Goal: Use online tool/utility: Utilize a website feature to perform a specific function

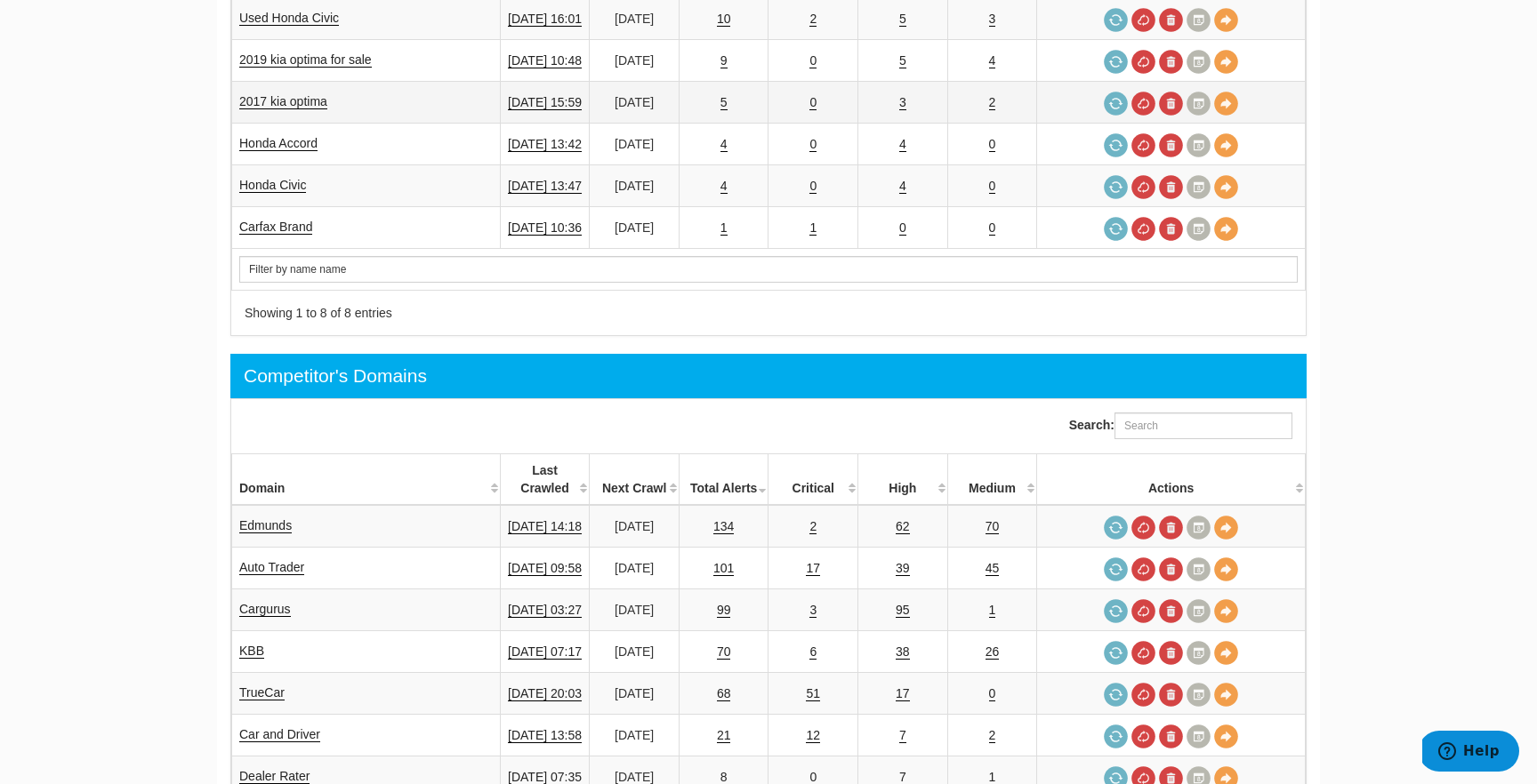
scroll to position [992, 0]
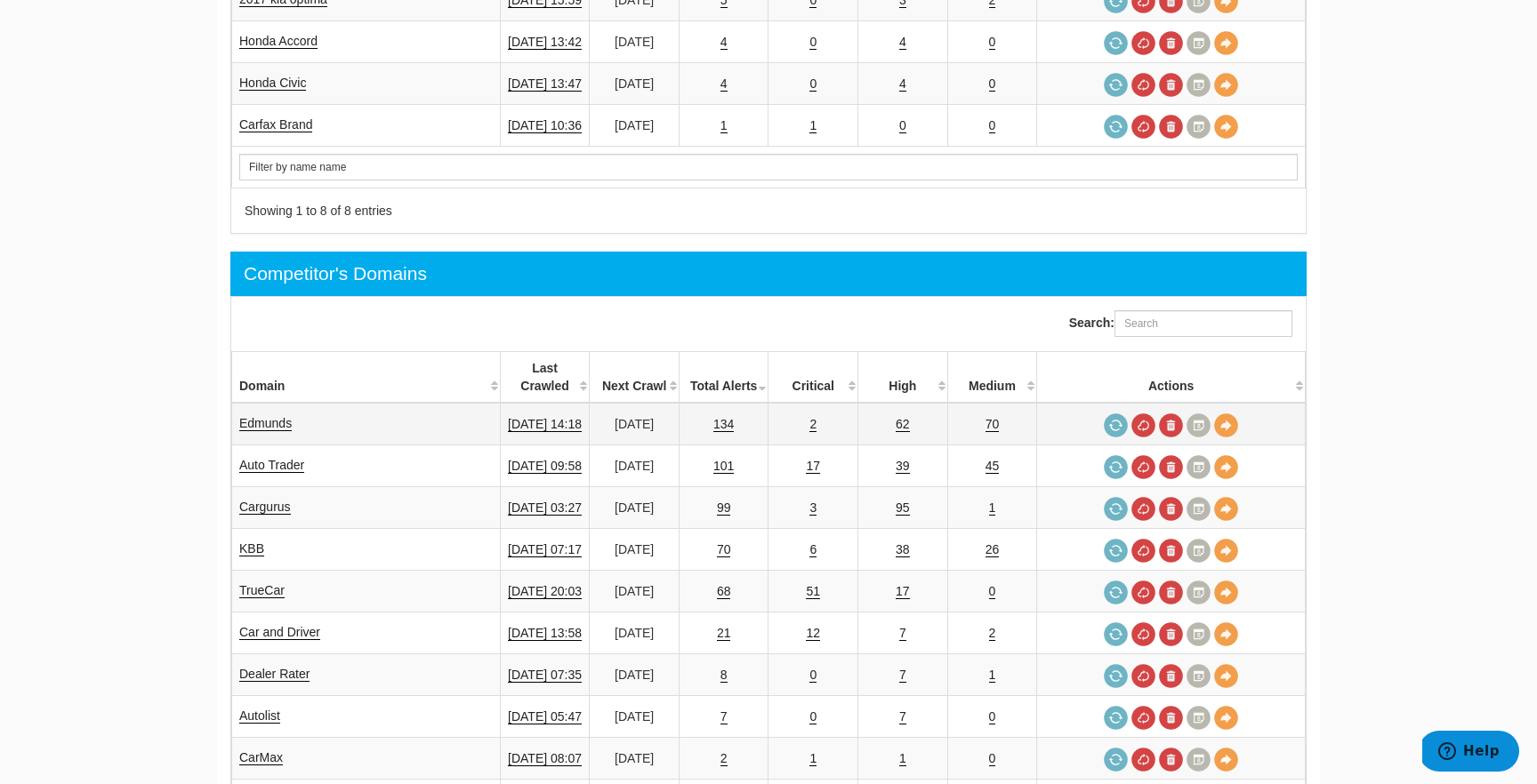
click at [271, 403] on td "Edmunds" at bounding box center [365, 424] width 268 height 42
click at [269, 416] on link "Edmunds" at bounding box center [265, 424] width 53 height 15
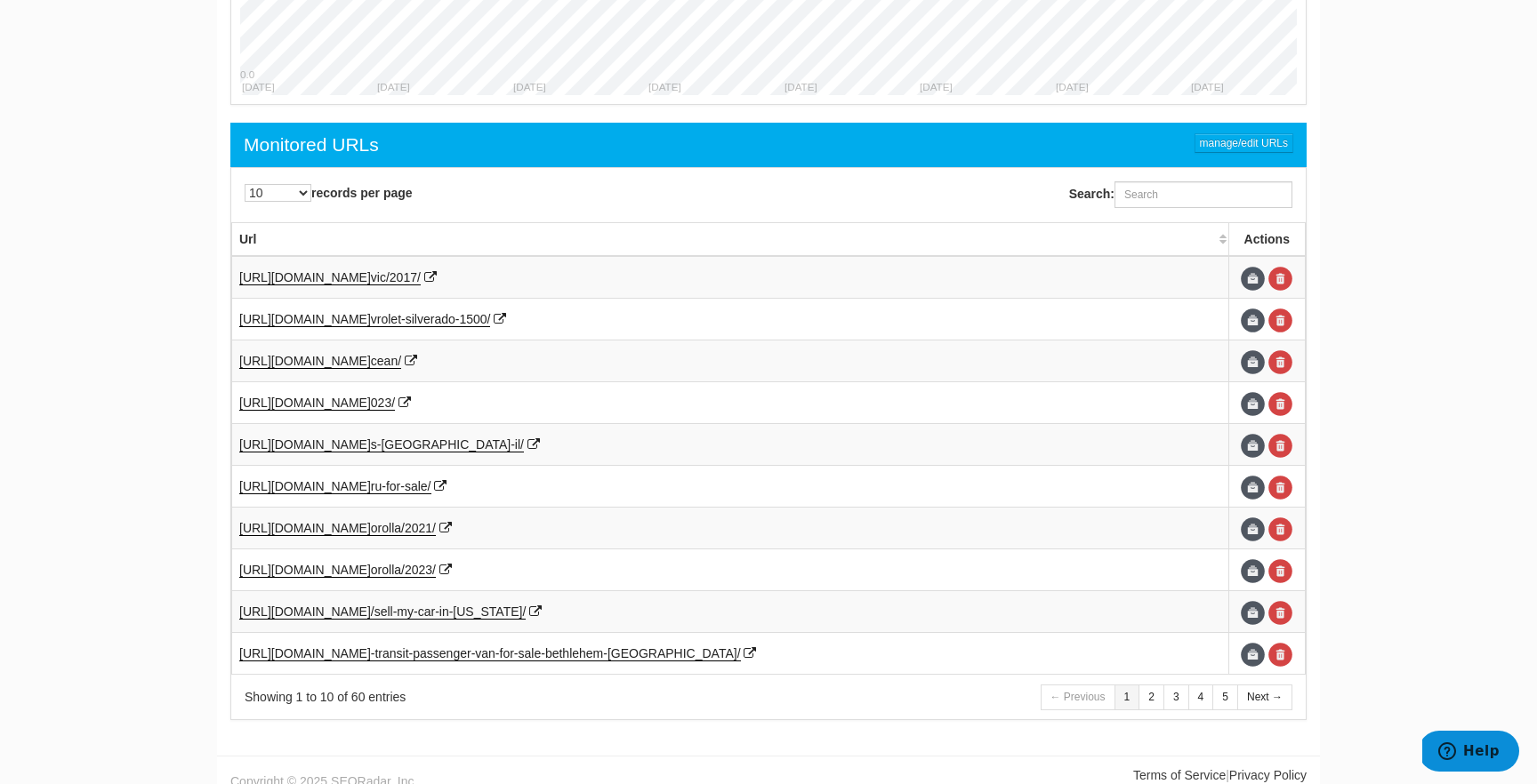
scroll to position [821, 0]
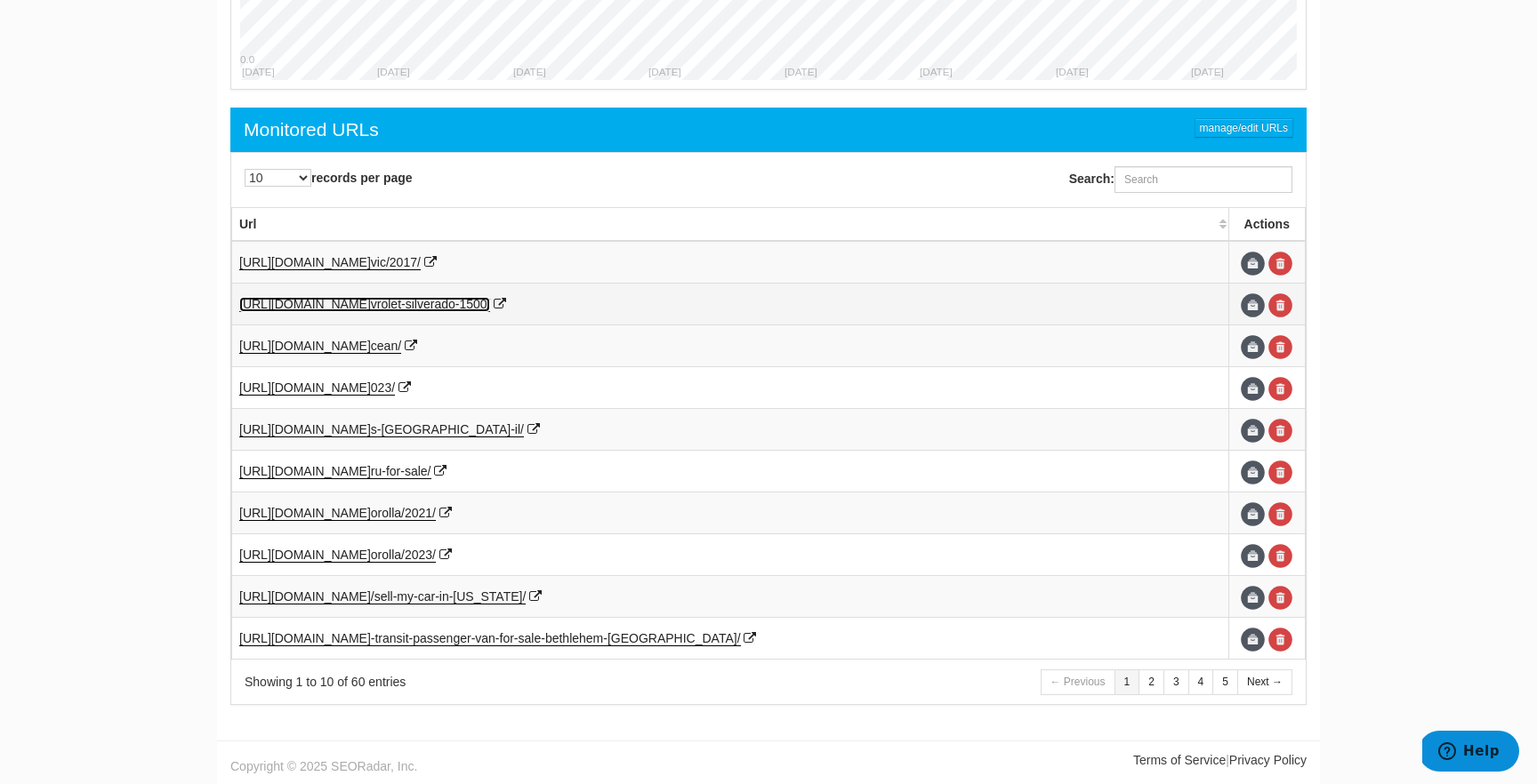
click at [491, 307] on span "vrolet-silverado-1500/" at bounding box center [431, 304] width 120 height 14
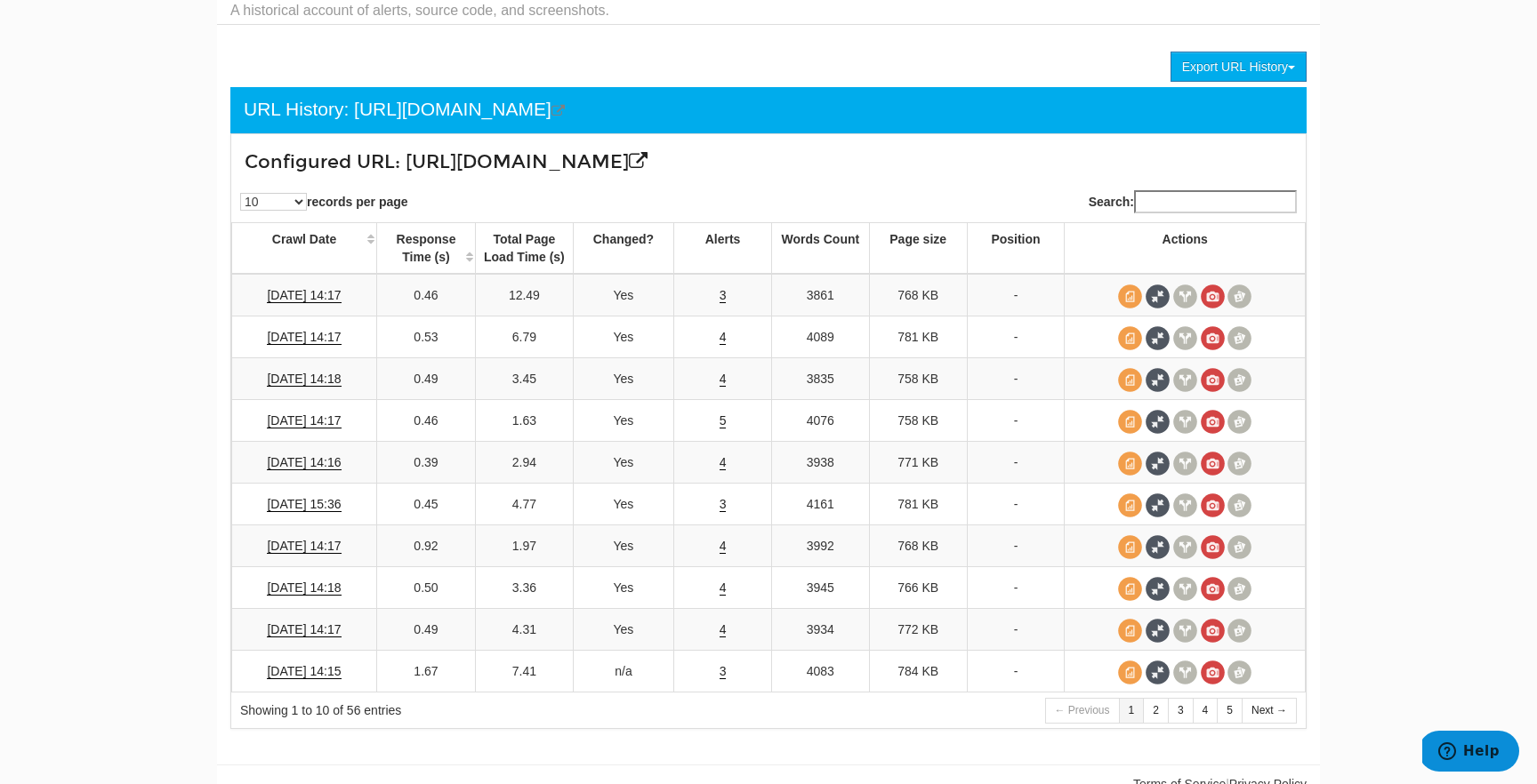
scroll to position [110, 0]
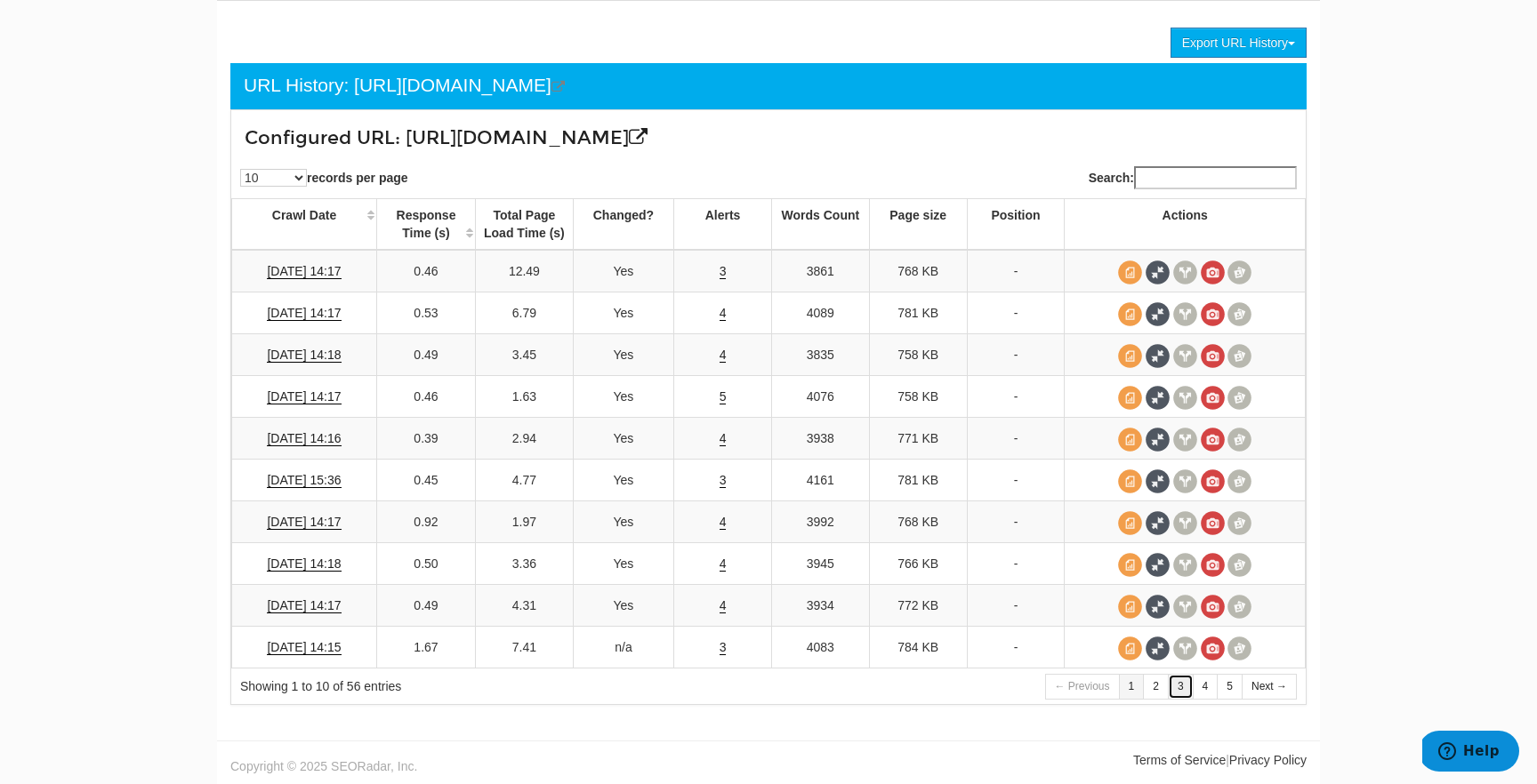
click at [1178, 684] on link "3" at bounding box center [1180, 686] width 26 height 26
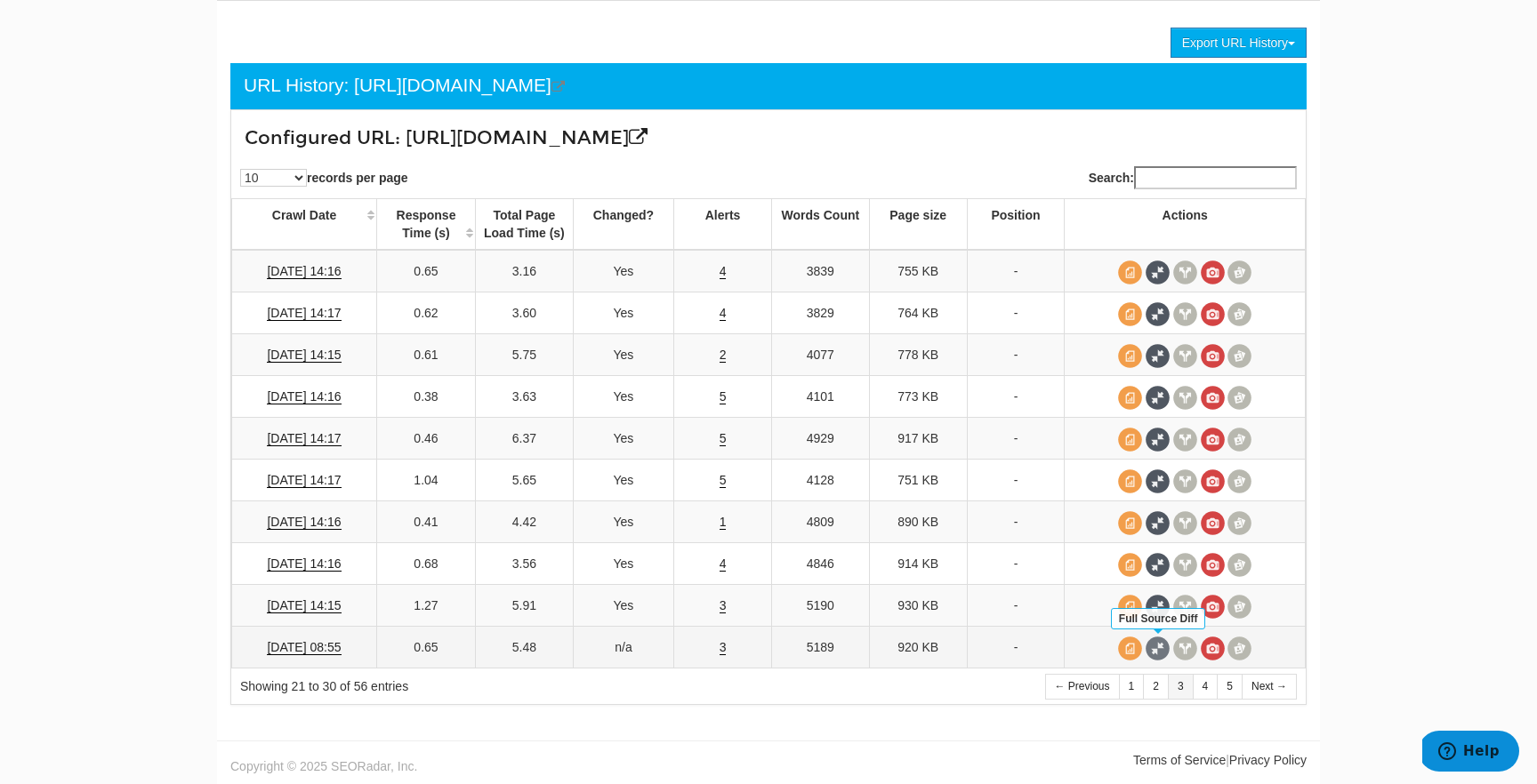
click at [1160, 647] on span at bounding box center [1157, 648] width 24 height 24
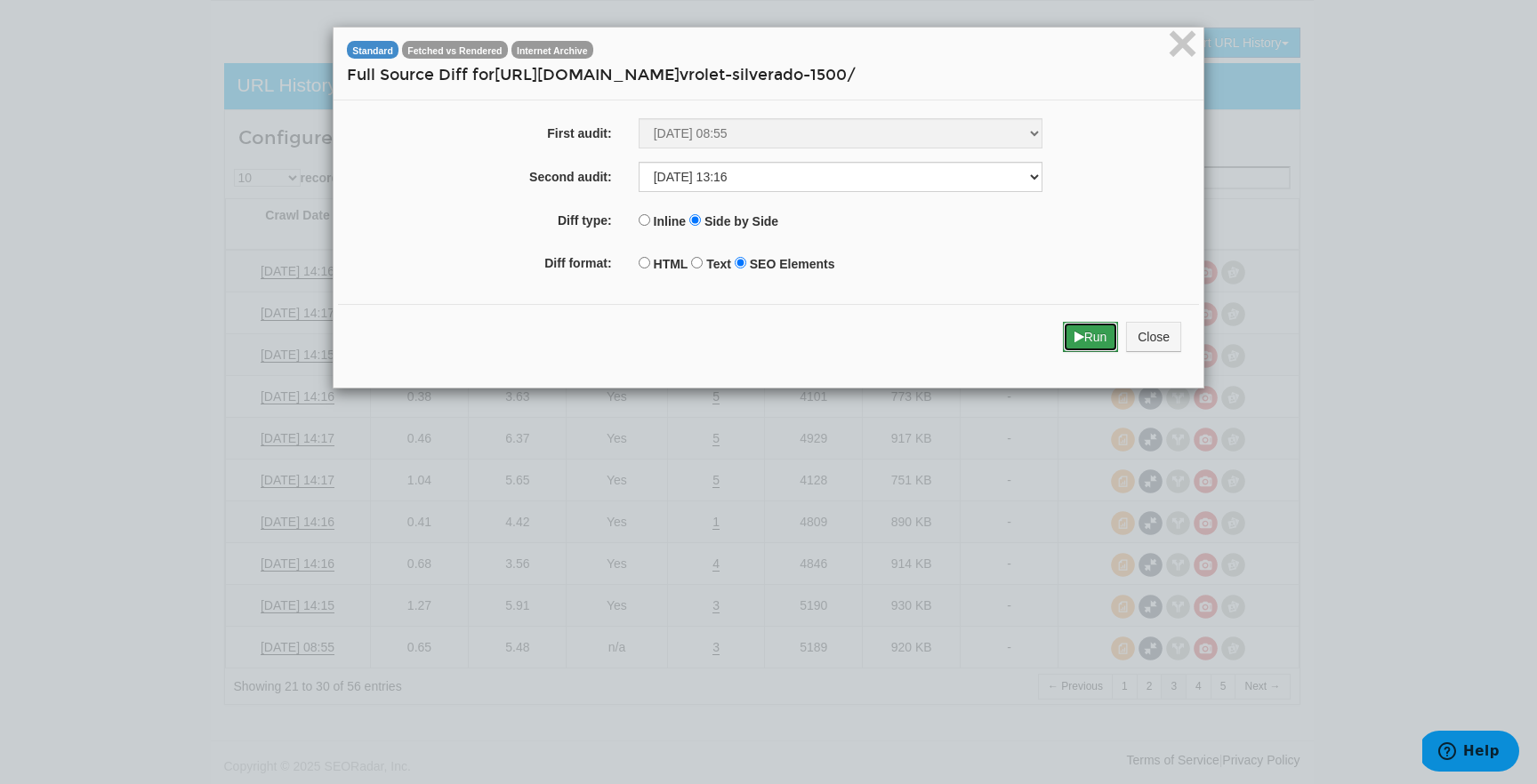
click at [1099, 345] on button "Run" at bounding box center [1091, 336] width 56 height 30
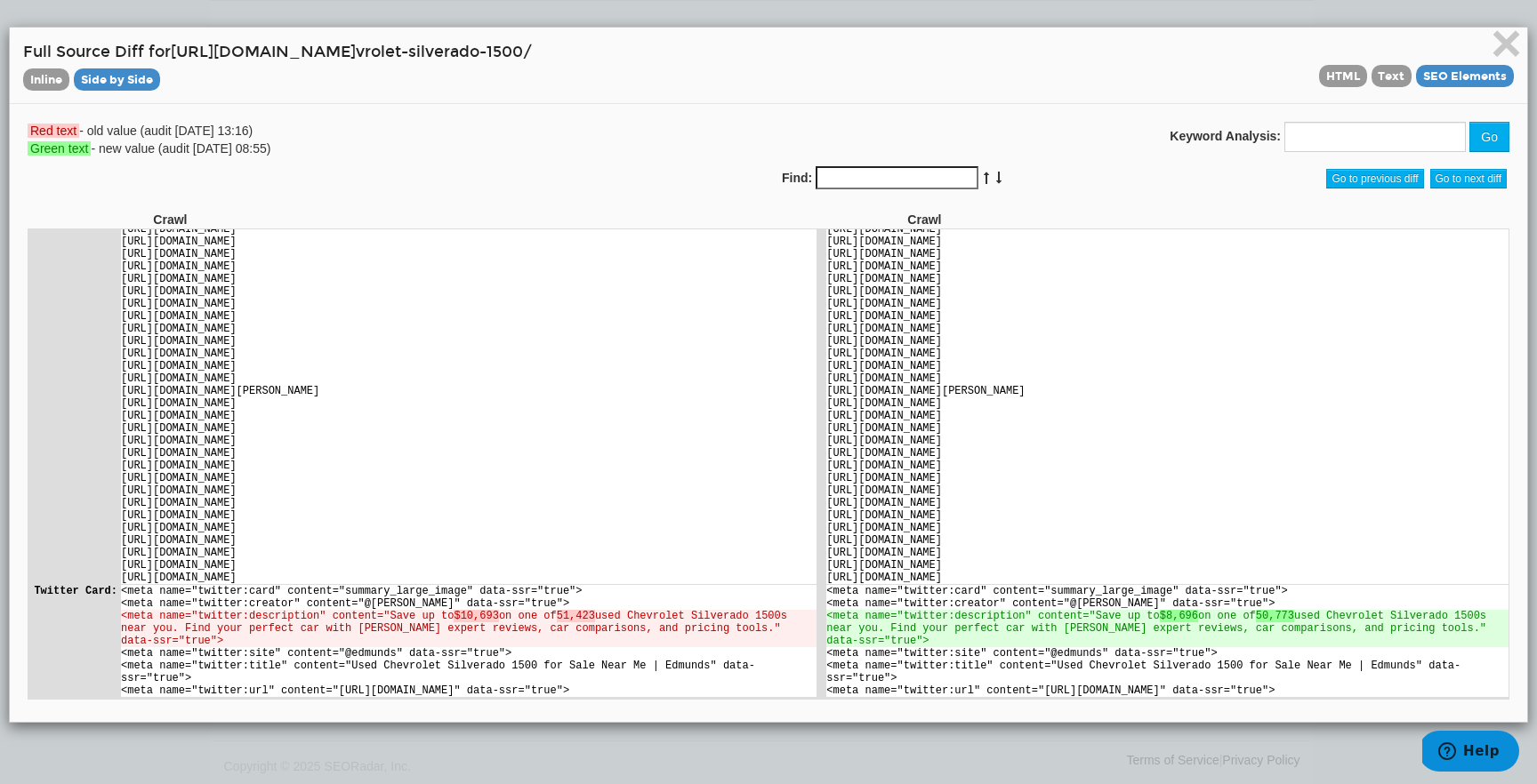
scroll to position [5943, 0]
click at [1500, 54] on span "×" at bounding box center [1506, 43] width 31 height 60
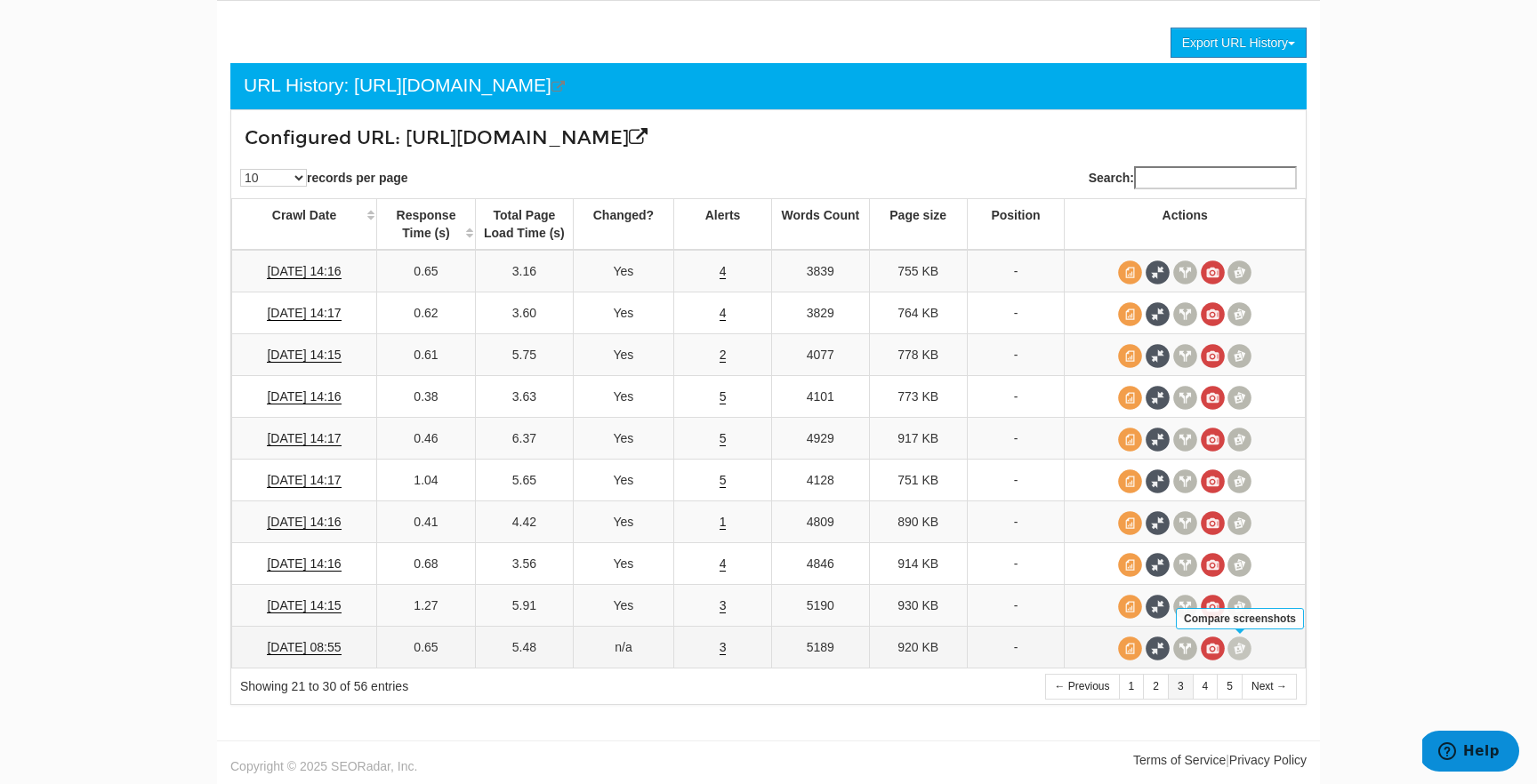
click at [1236, 647] on span at bounding box center [1239, 648] width 24 height 24
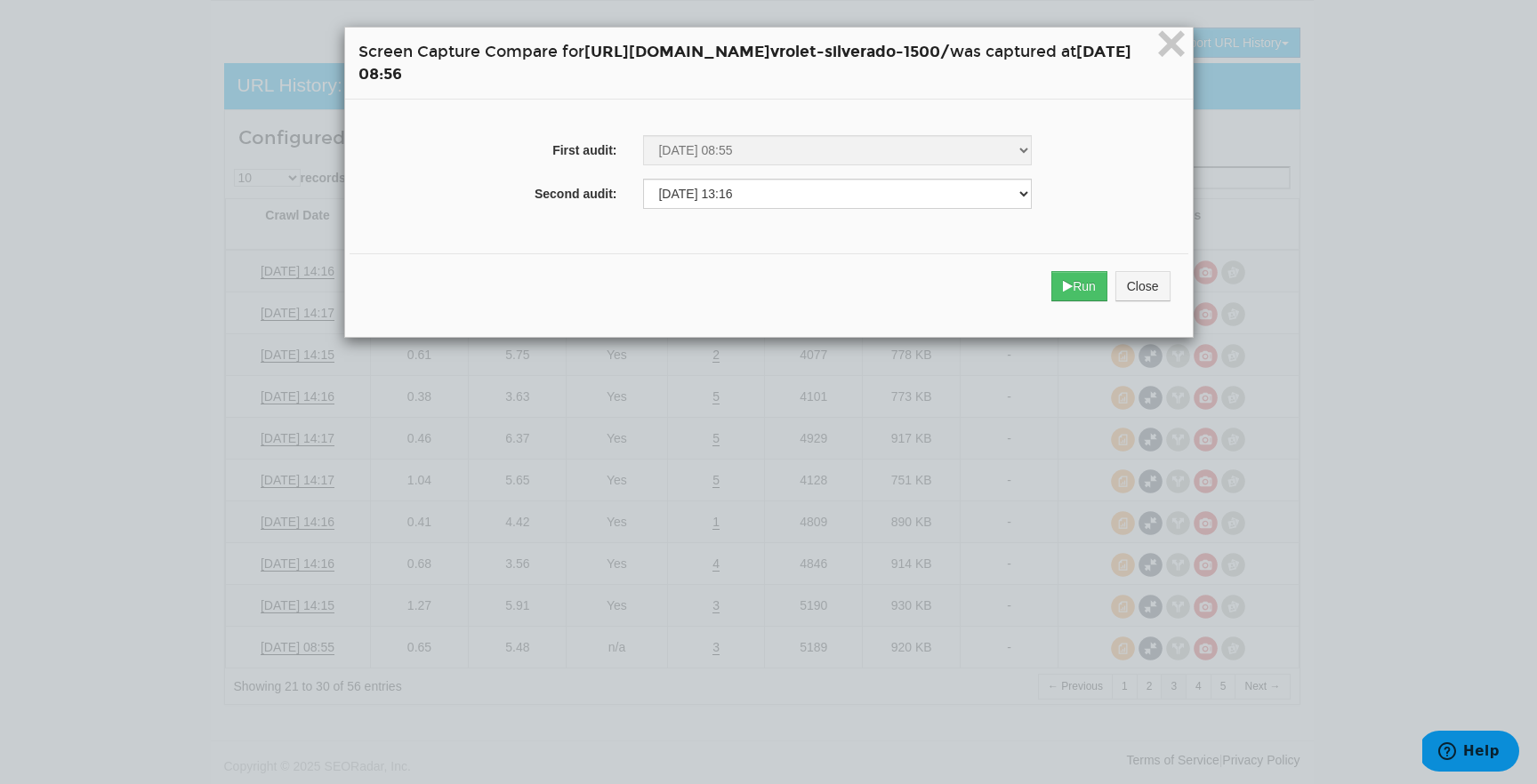
click at [1170, 259] on div "Run Close" at bounding box center [769, 286] width 838 height 65
click at [1107, 286] on button "Run" at bounding box center [1079, 285] width 56 height 30
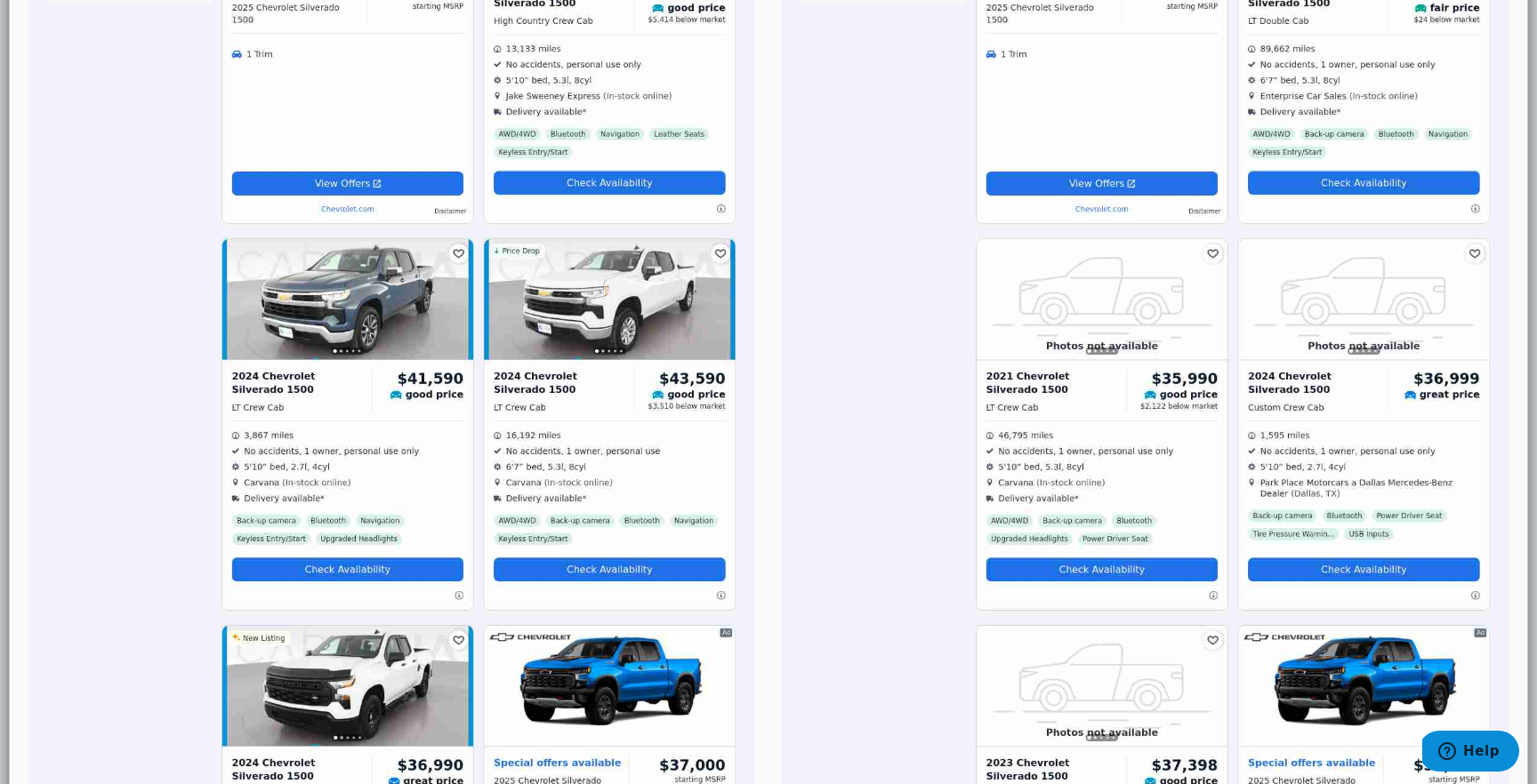
scroll to position [0, 0]
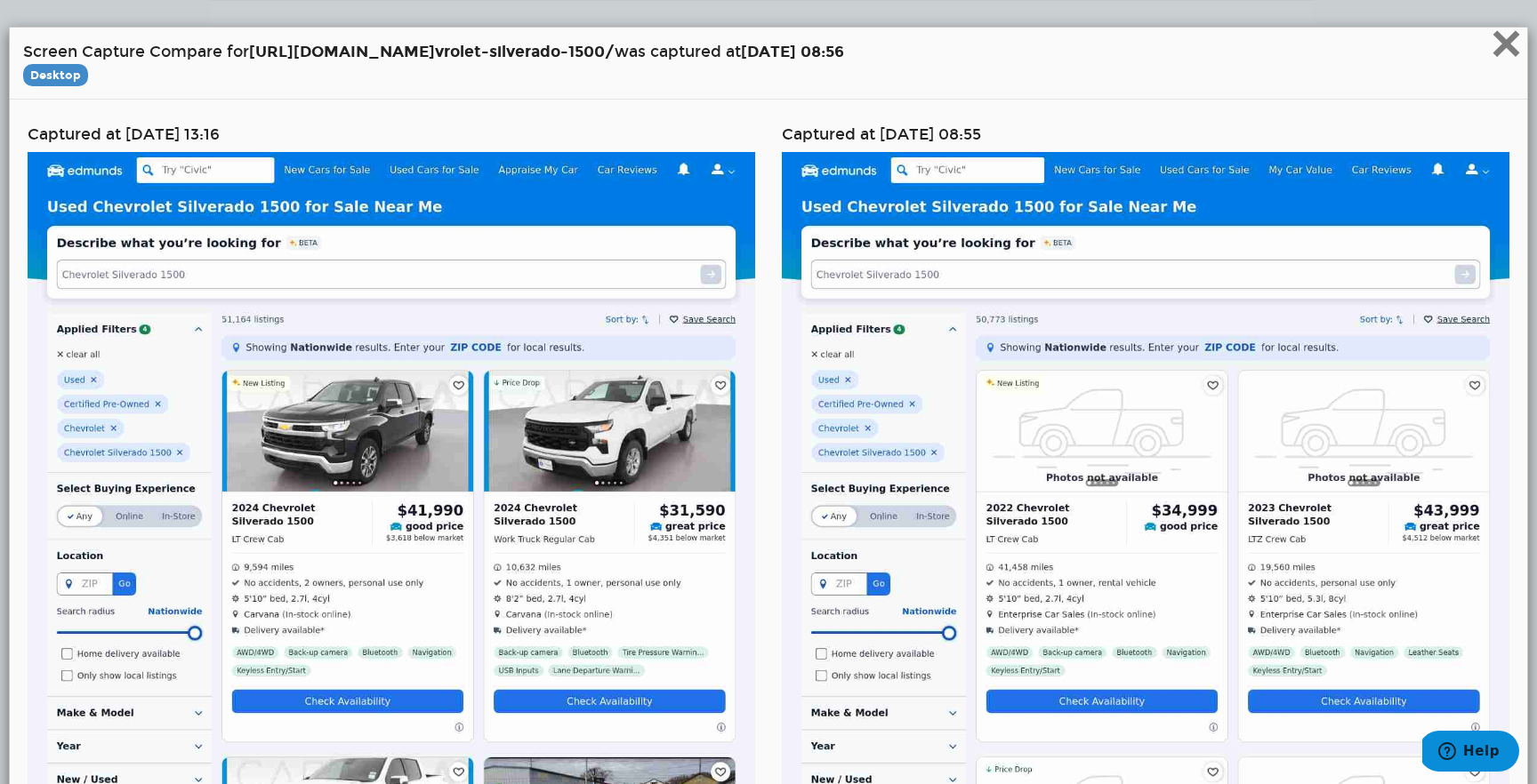
click at [1501, 61] on span "×" at bounding box center [1506, 43] width 31 height 60
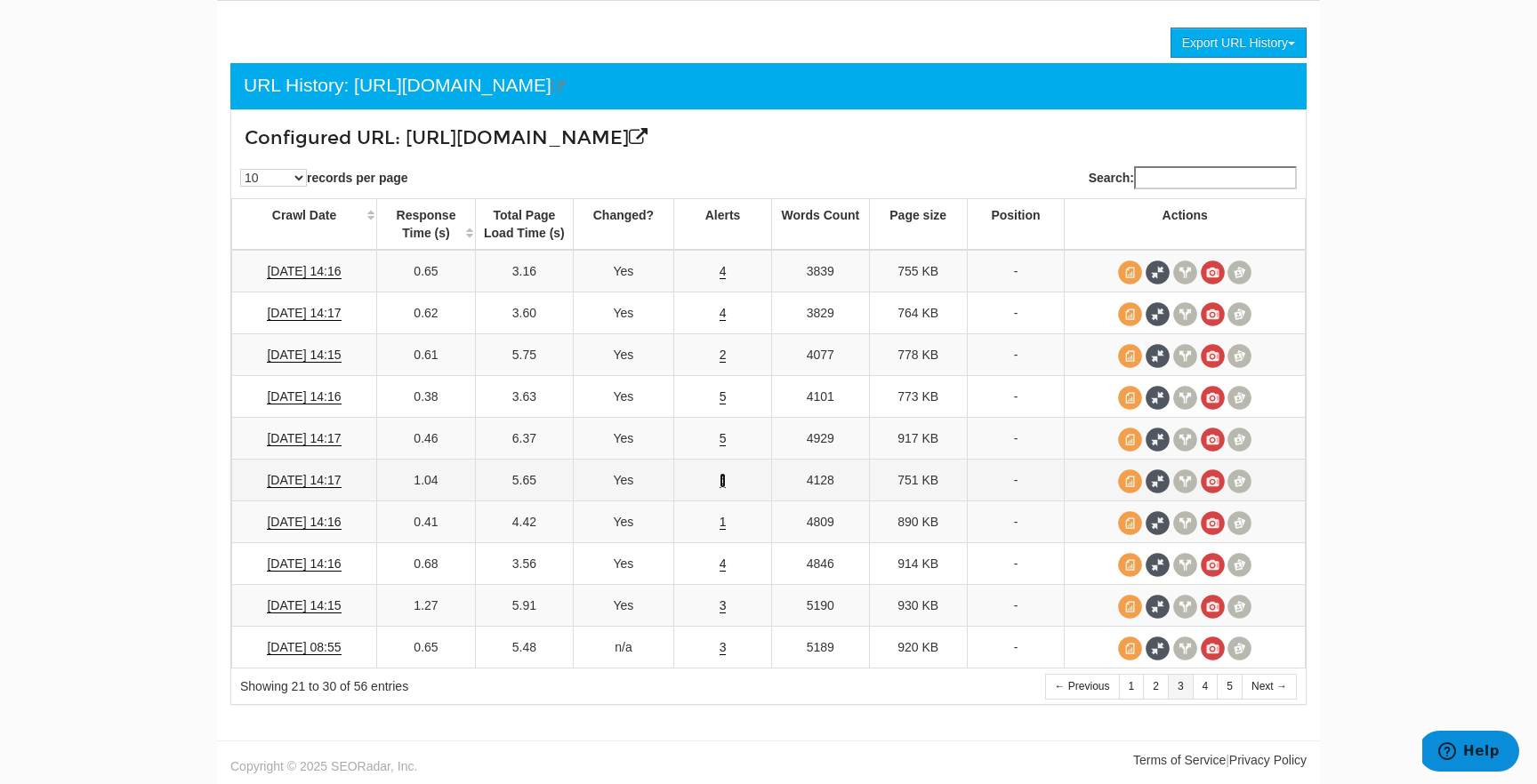
click at [724, 478] on link "5" at bounding box center [722, 480] width 7 height 15
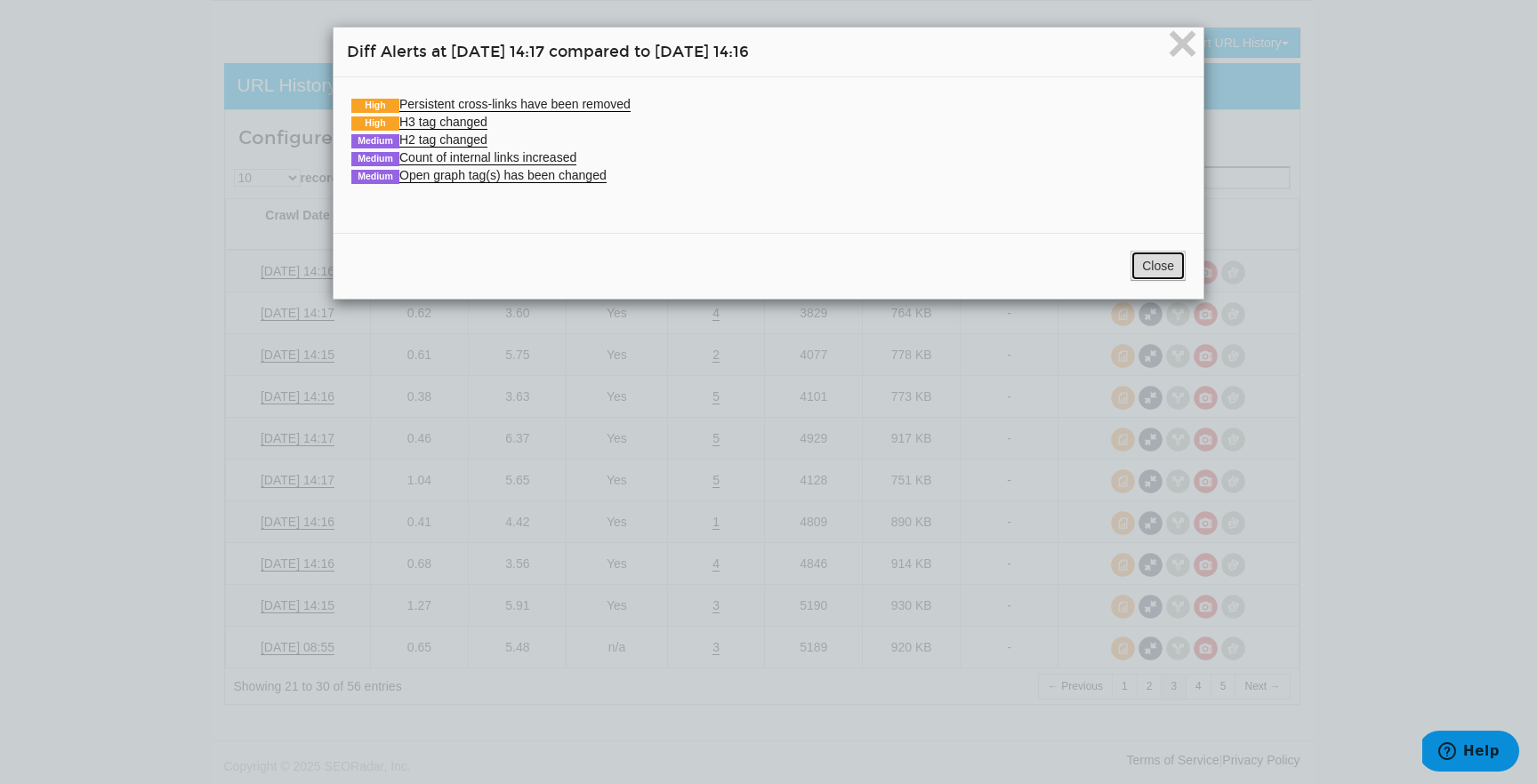
click at [1153, 263] on button "Close" at bounding box center [1157, 265] width 55 height 30
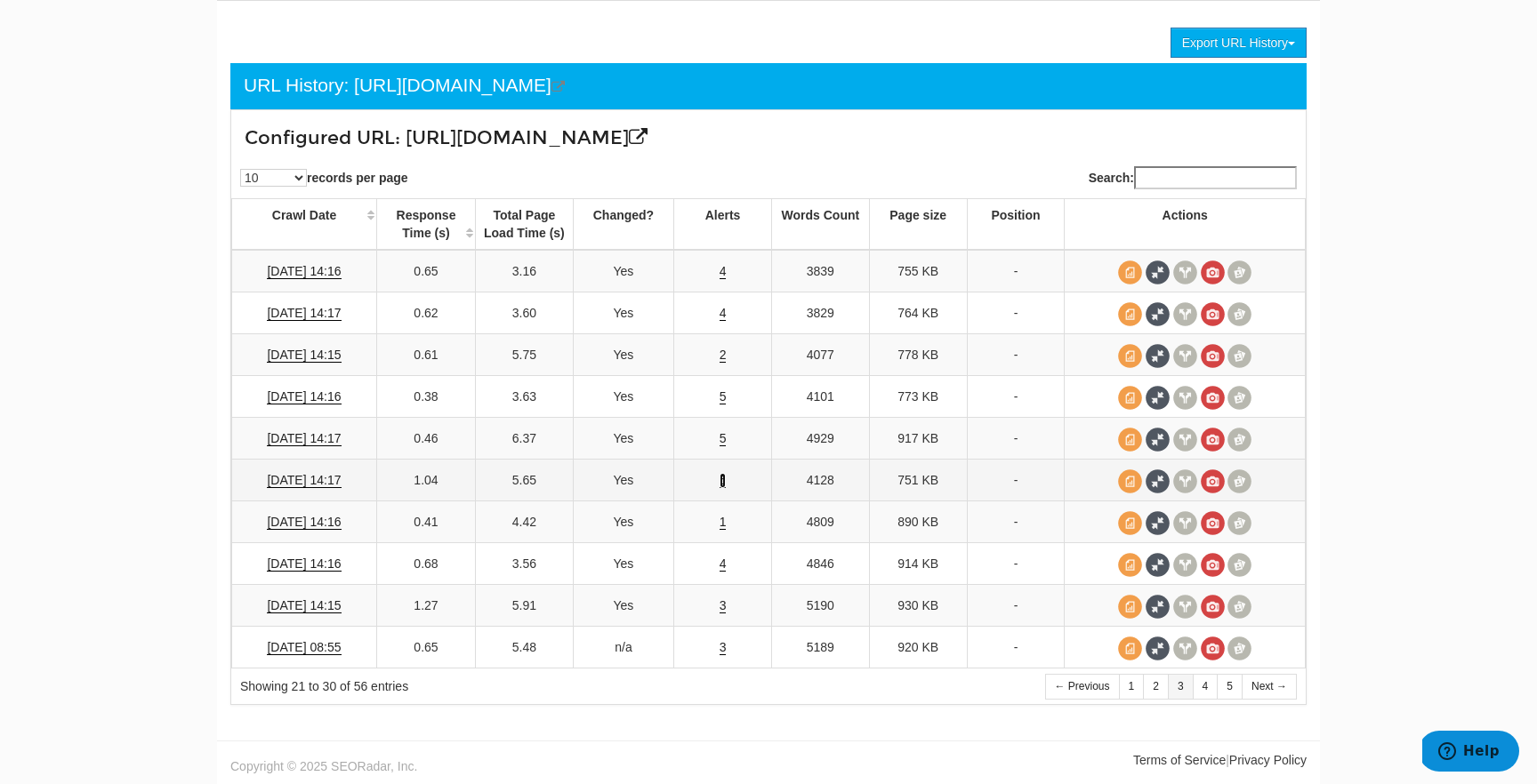
click at [721, 479] on link "5" at bounding box center [722, 480] width 7 height 15
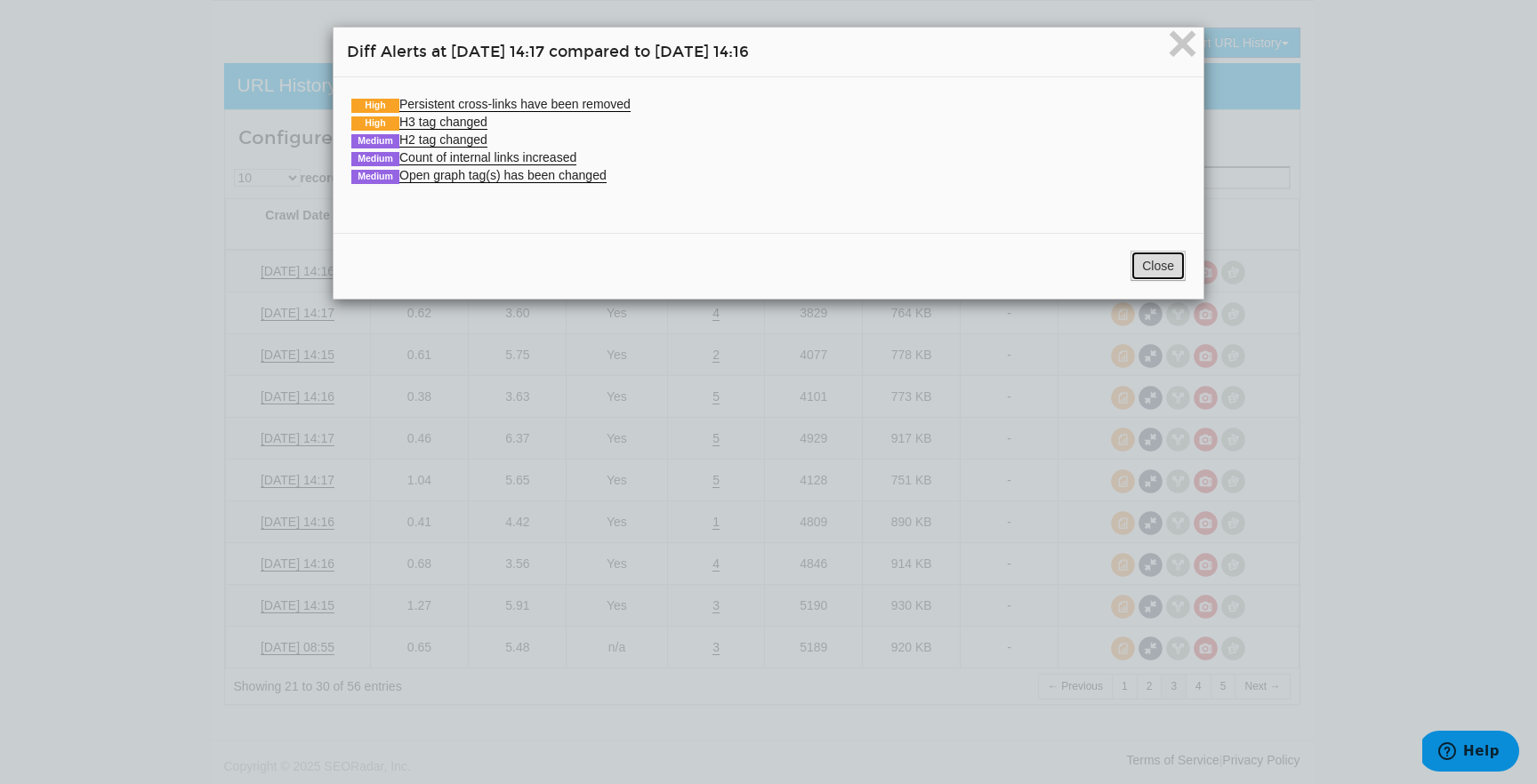
click at [1136, 263] on button "Close" at bounding box center [1157, 265] width 55 height 30
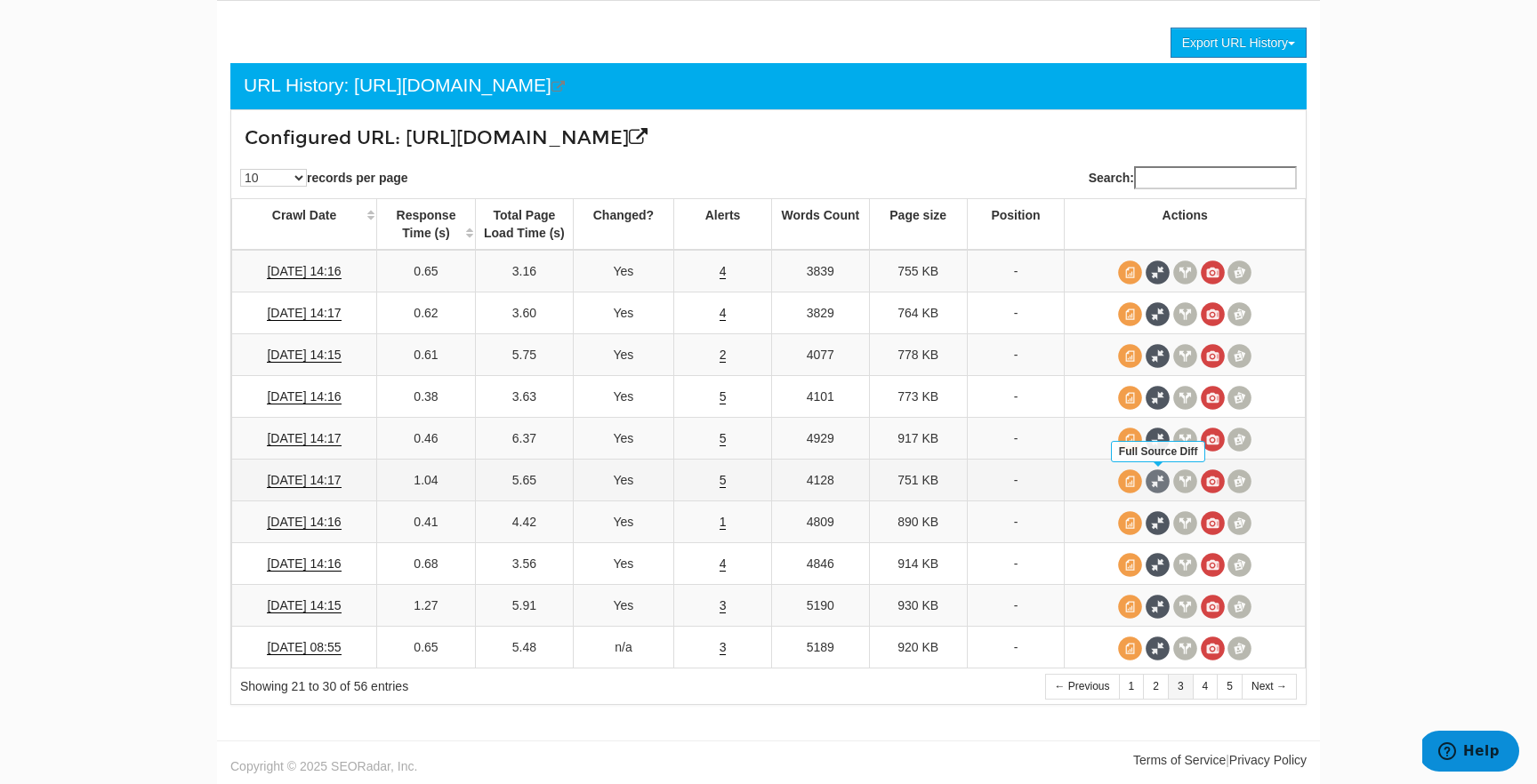
click at [1156, 481] on span at bounding box center [1157, 480] width 24 height 24
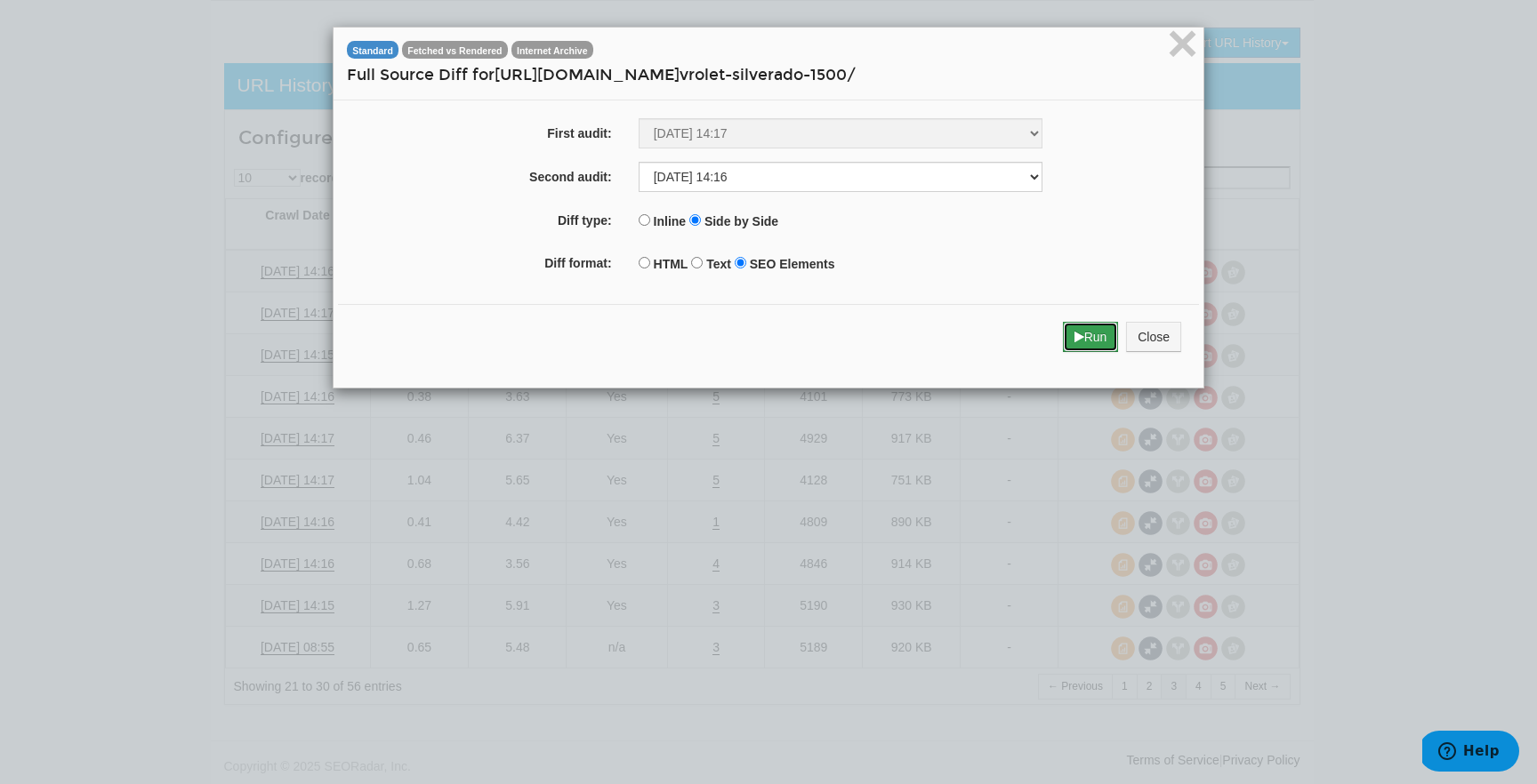
click at [1099, 332] on button "Run" at bounding box center [1091, 336] width 56 height 30
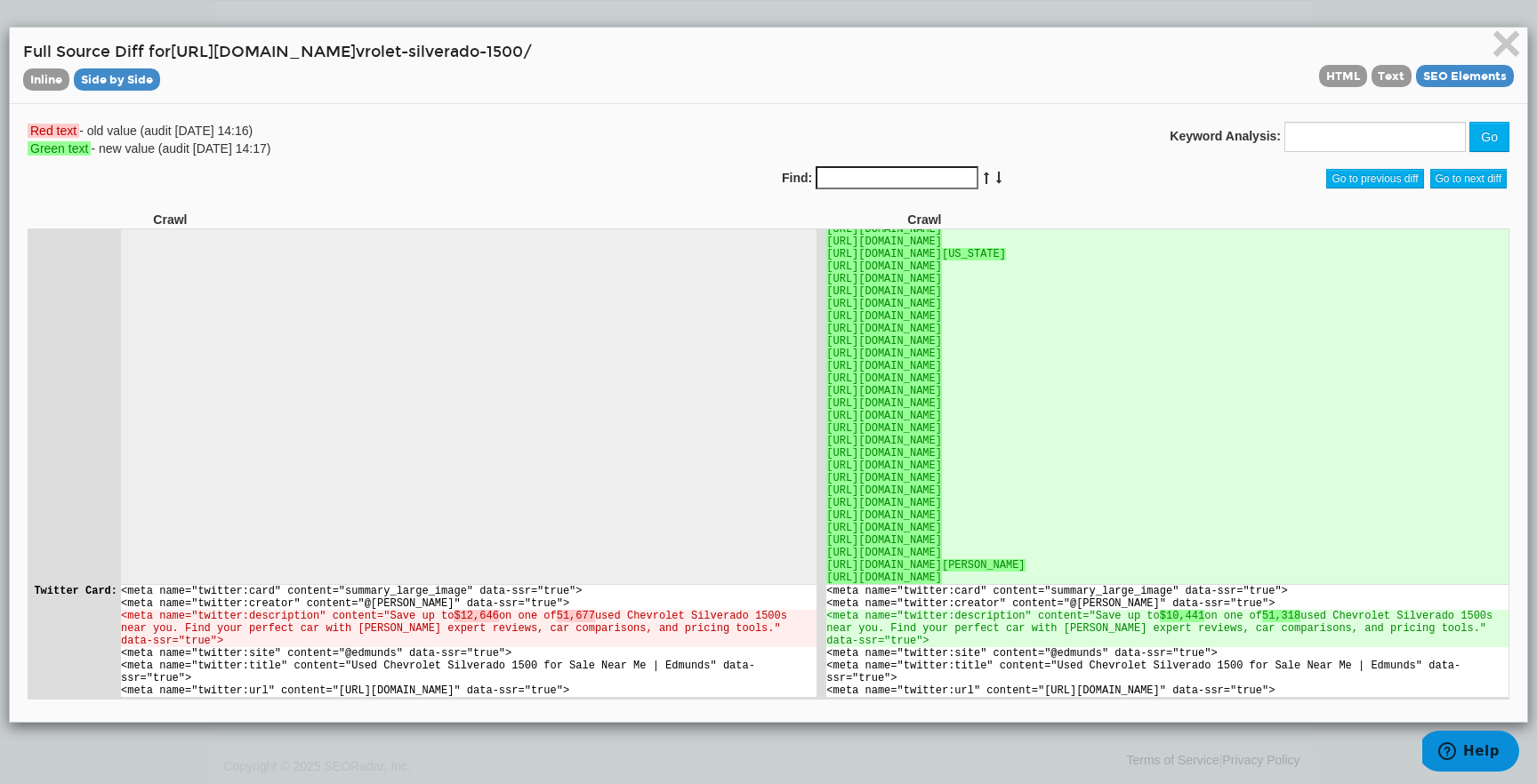
scroll to position [5672, 0]
click at [1516, 54] on span "×" at bounding box center [1506, 43] width 31 height 60
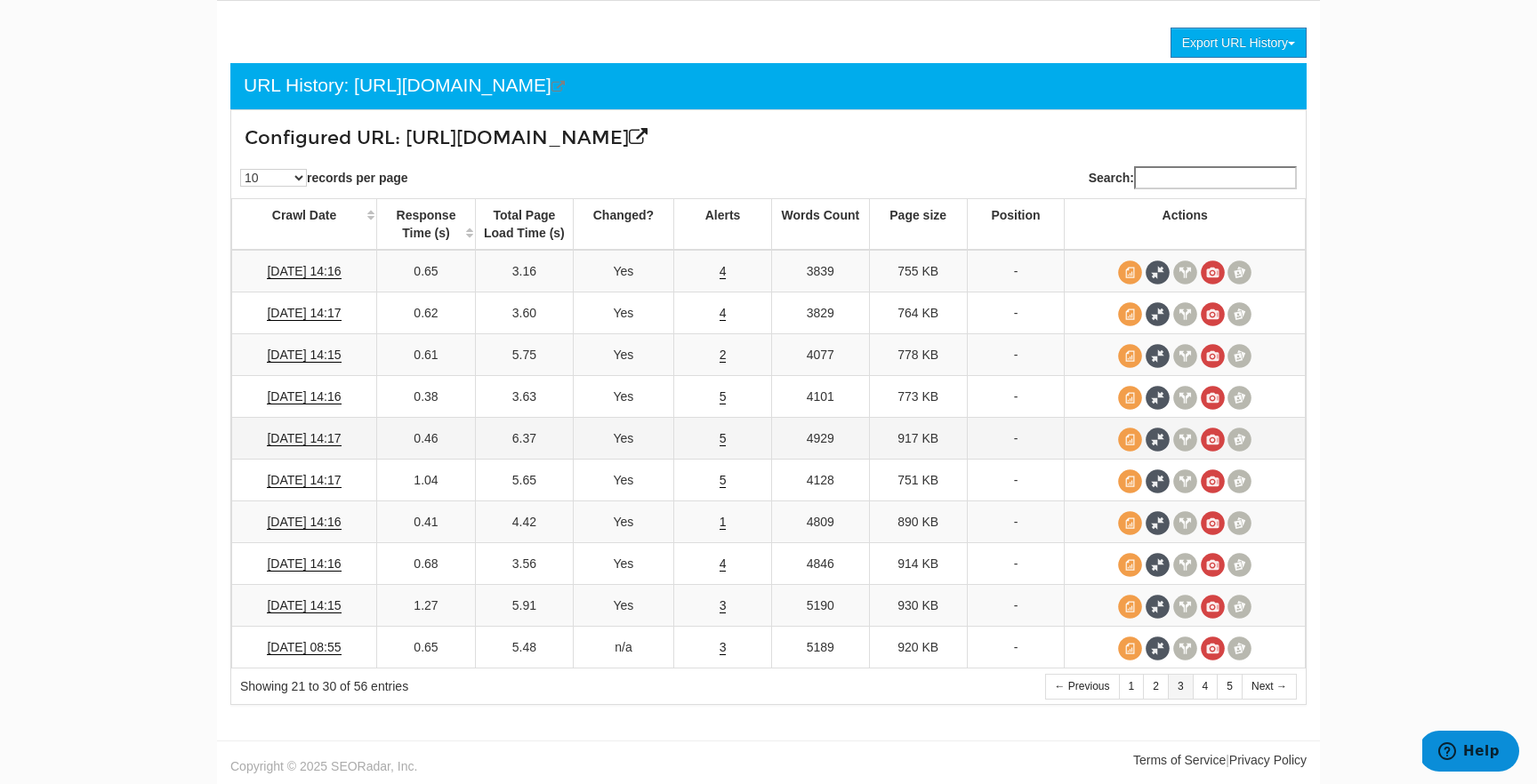
click at [1226, 437] on td at bounding box center [1184, 438] width 241 height 41
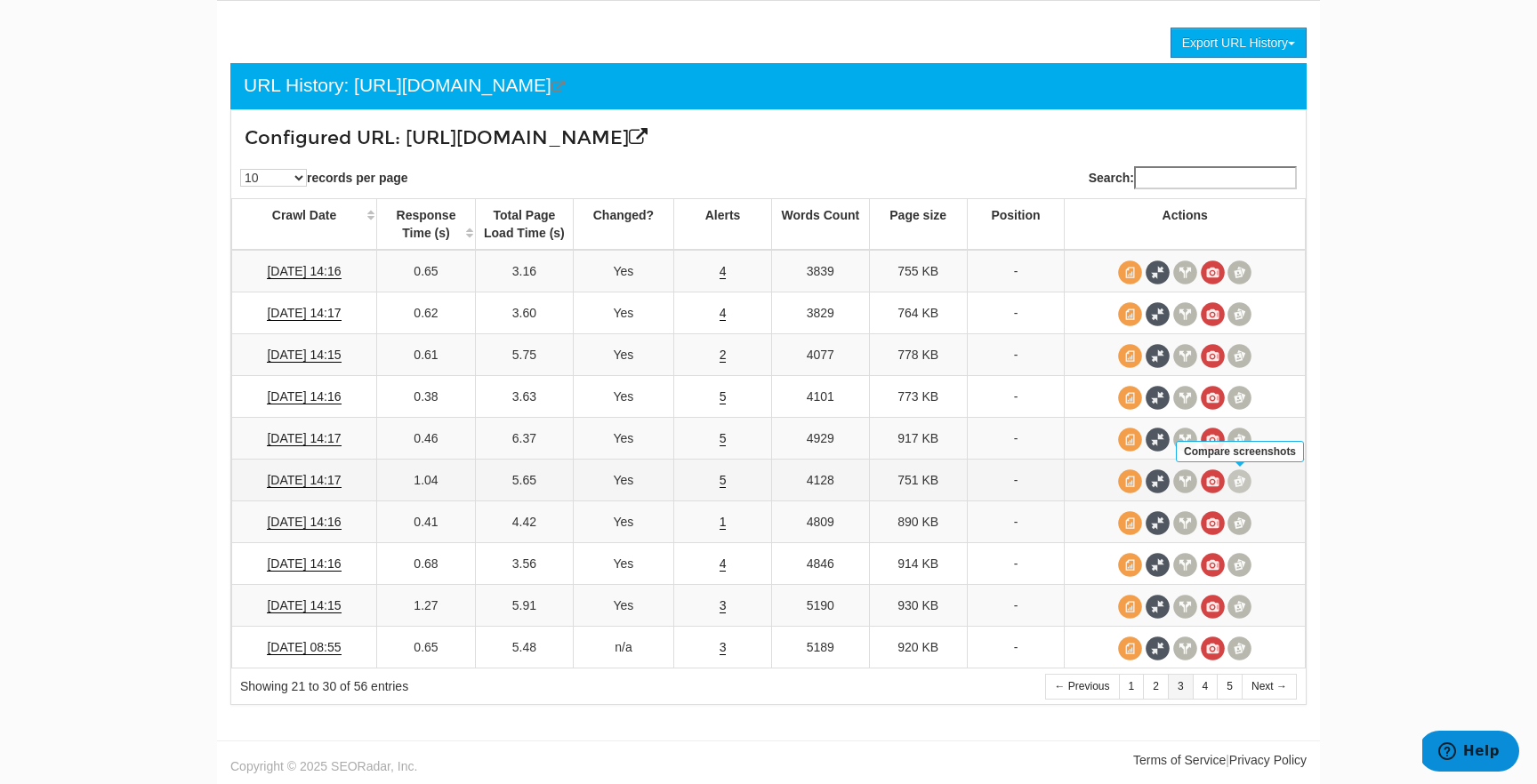
click at [1237, 473] on span at bounding box center [1239, 480] width 24 height 24
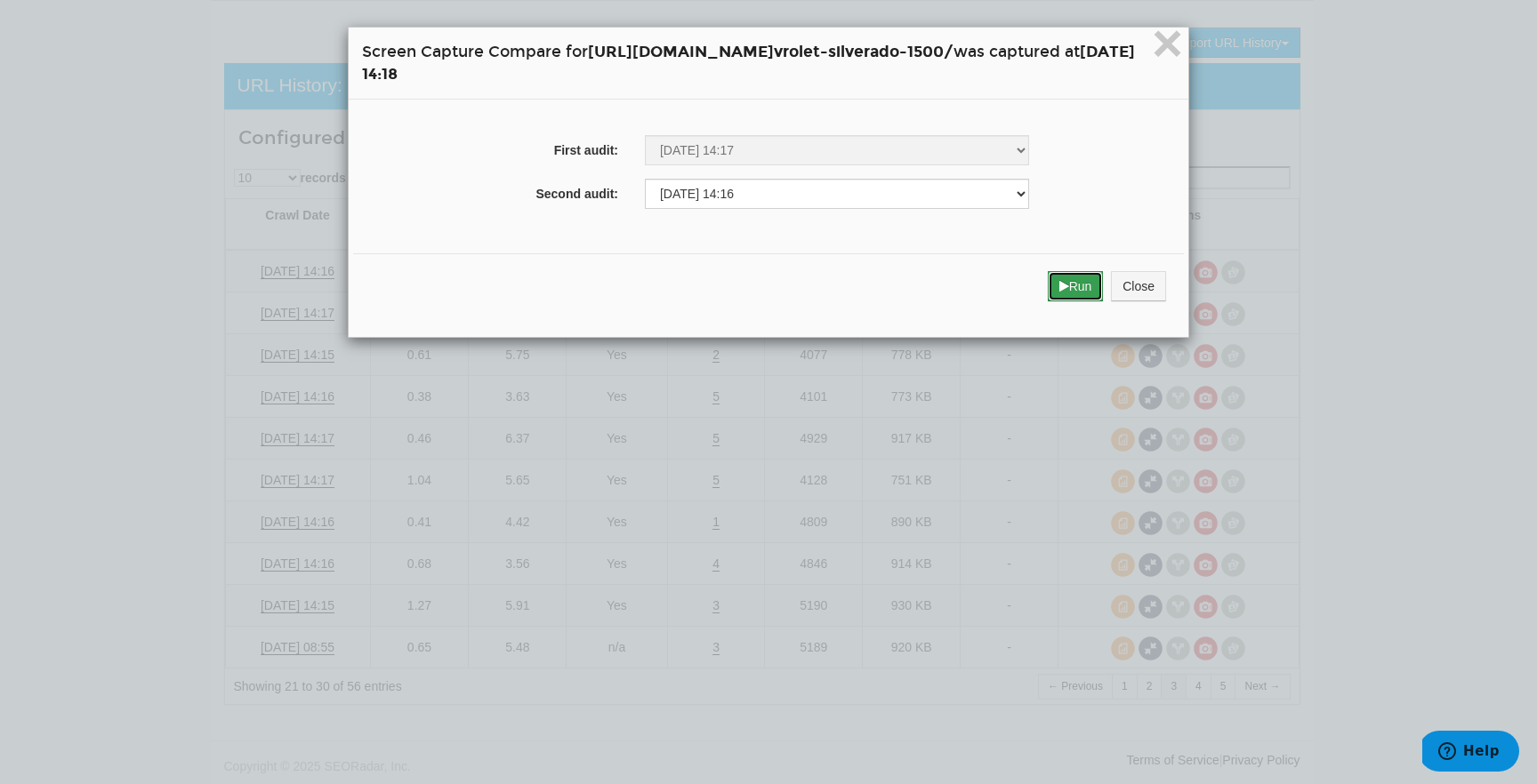
click at [1103, 297] on button "Run" at bounding box center [1076, 285] width 56 height 30
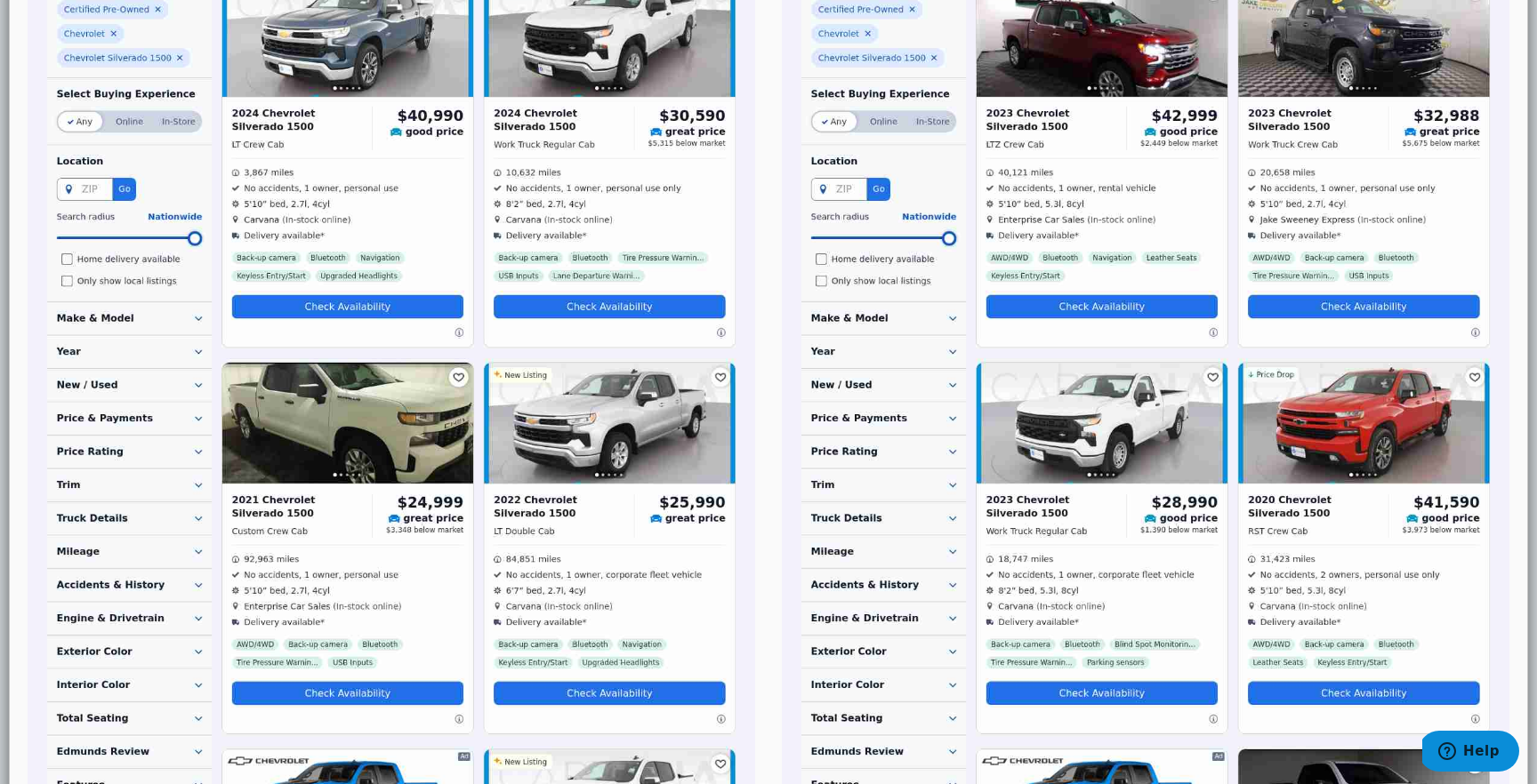
scroll to position [0, 0]
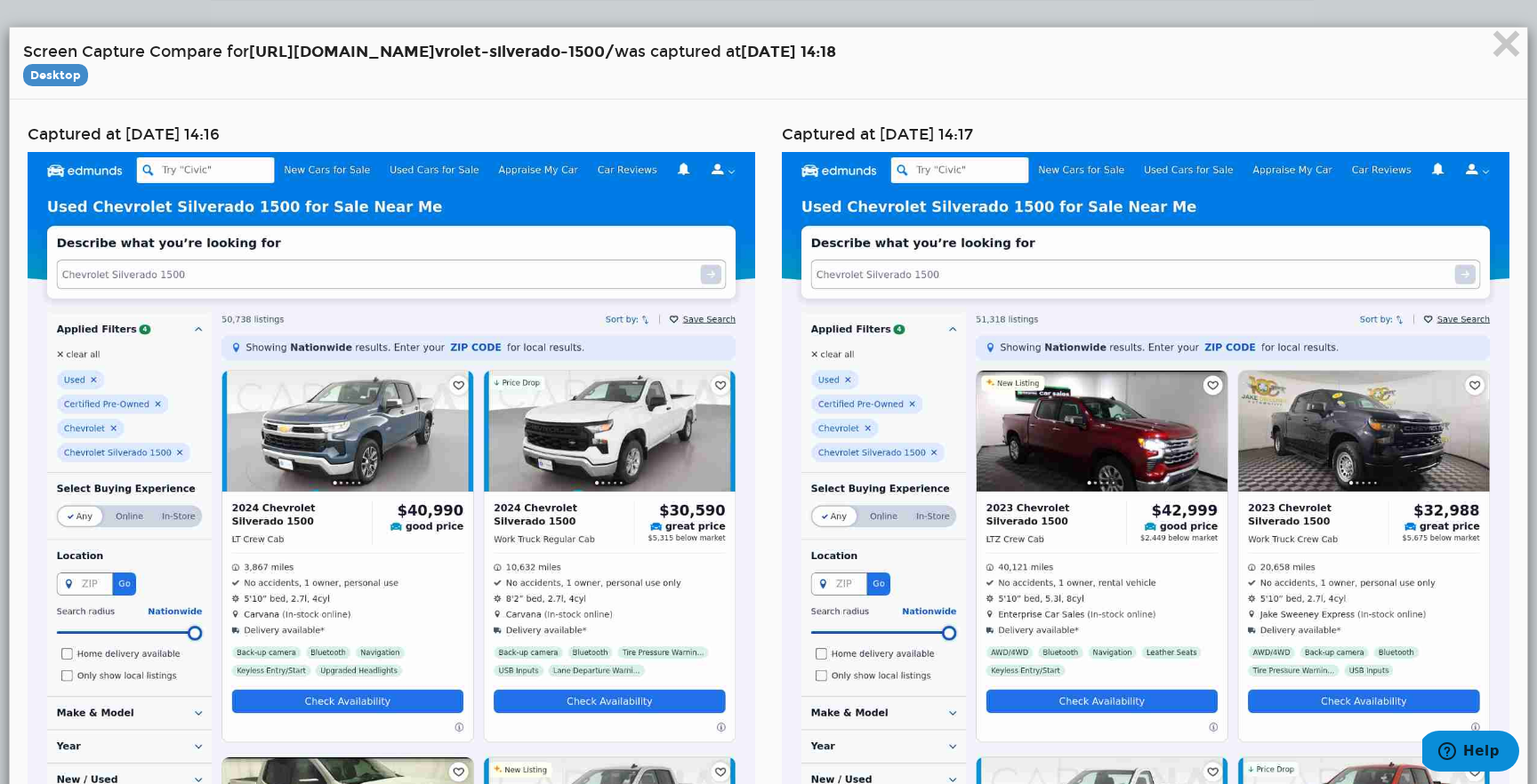
click at [1522, 43] on div "× Screen Capture Compare for https://www.edmunds.com/used-che vrolet-silverado-…" at bounding box center [768, 63] width 1517 height 72
click at [1519, 44] on span "×" at bounding box center [1506, 43] width 31 height 60
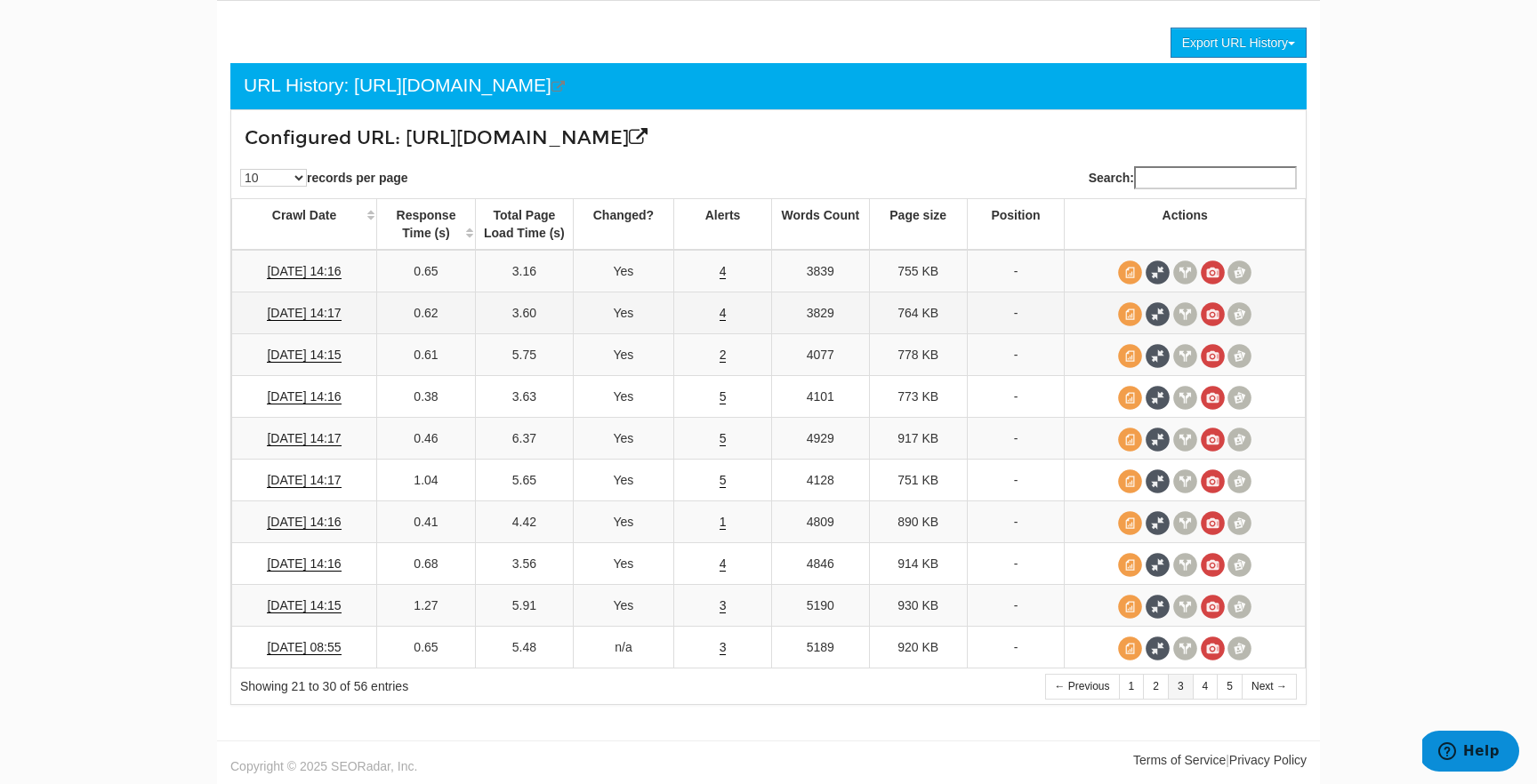
click at [726, 312] on td "4" at bounding box center [723, 312] width 98 height 41
click at [723, 313] on link "4" at bounding box center [722, 313] width 7 height 15
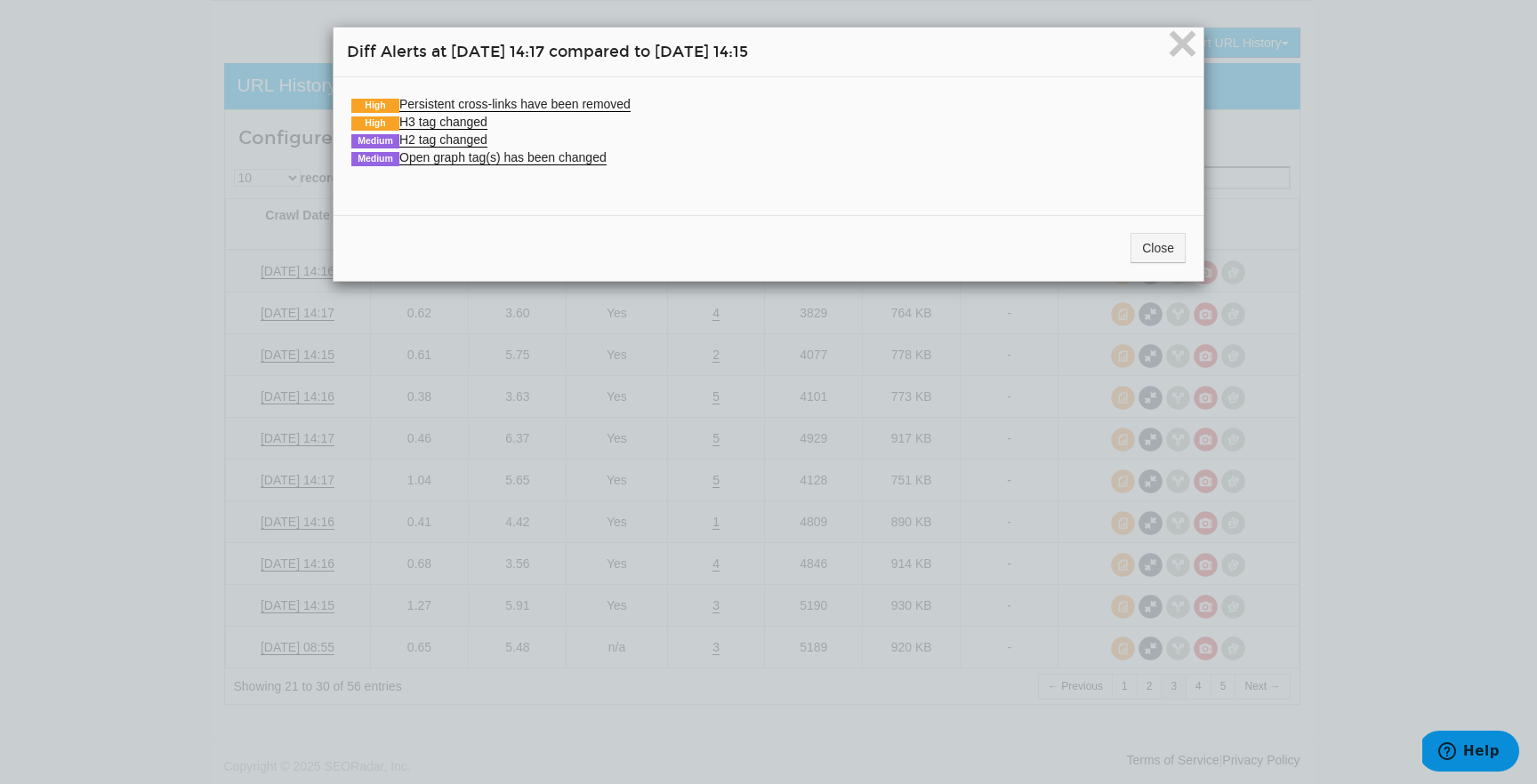
click at [815, 342] on div "× Diff Alerts at 05/01/2025 14:17 compared to 04/24/2025 14:15 High Persistent …" at bounding box center [768, 392] width 1537 height 784
click at [1123, 240] on div "Close" at bounding box center [768, 248] width 870 height 65
click at [1147, 244] on button "Close" at bounding box center [1157, 247] width 55 height 30
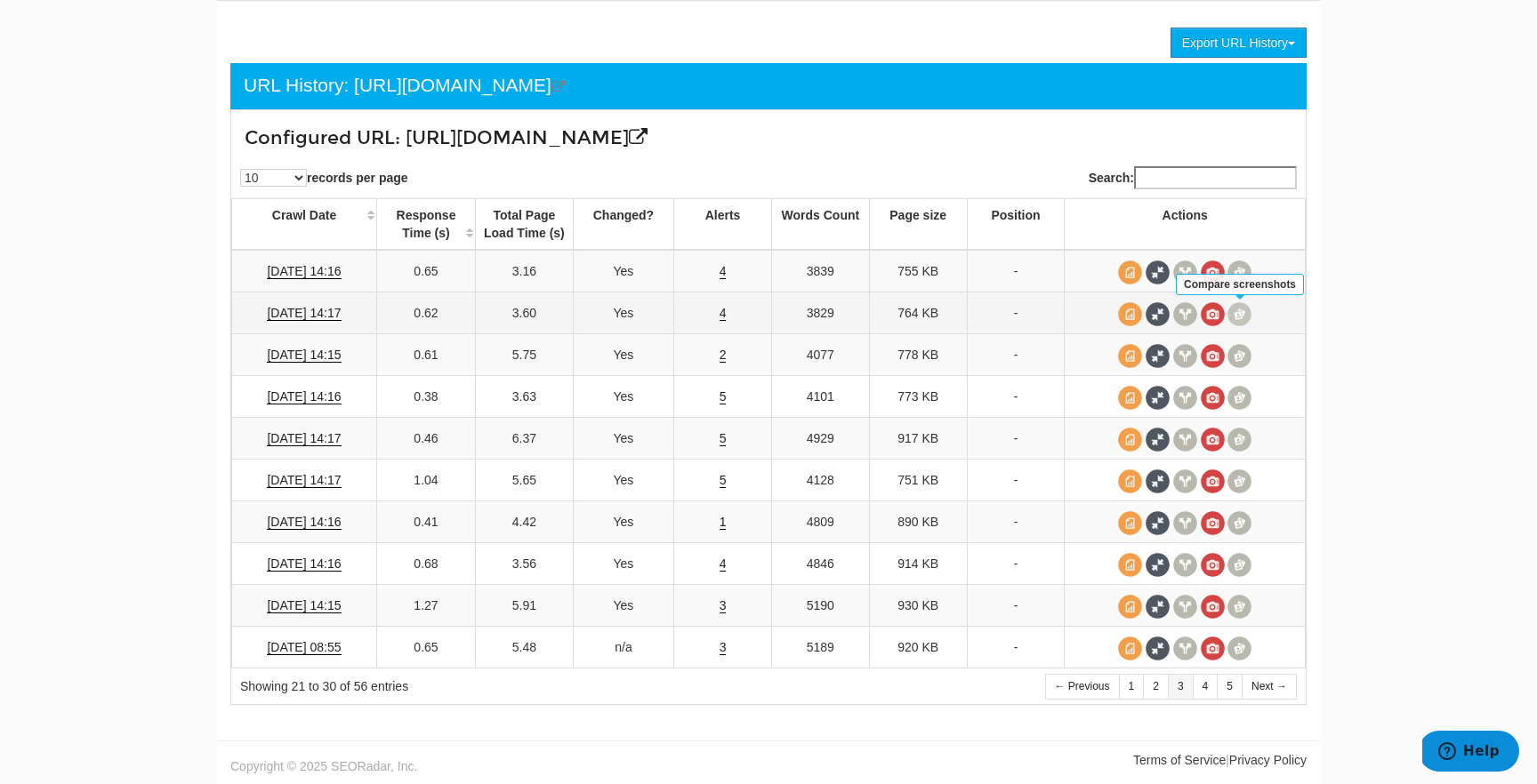
click at [1242, 325] on span at bounding box center [1239, 314] width 24 height 24
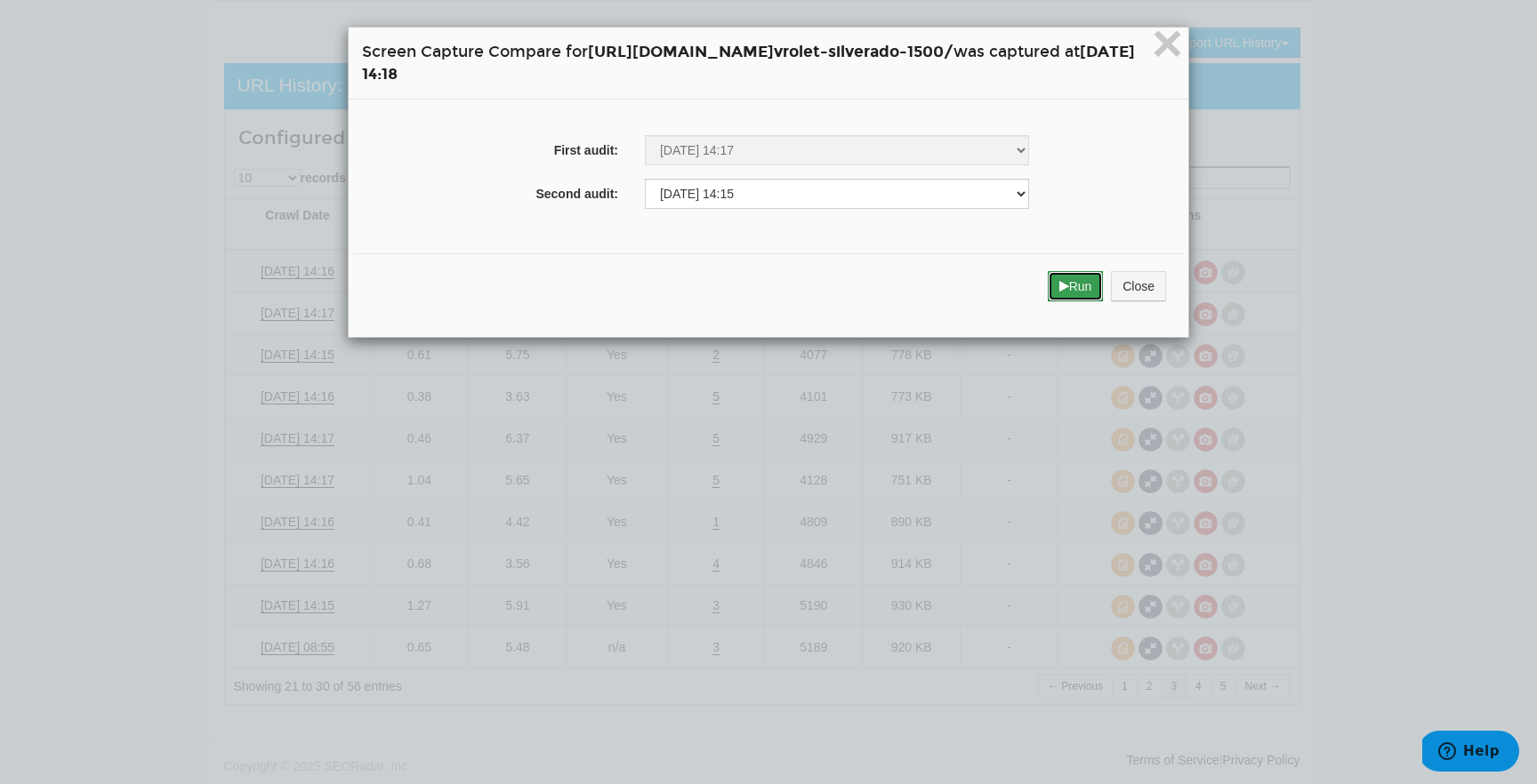
click at [1103, 289] on button "Run" at bounding box center [1076, 285] width 56 height 30
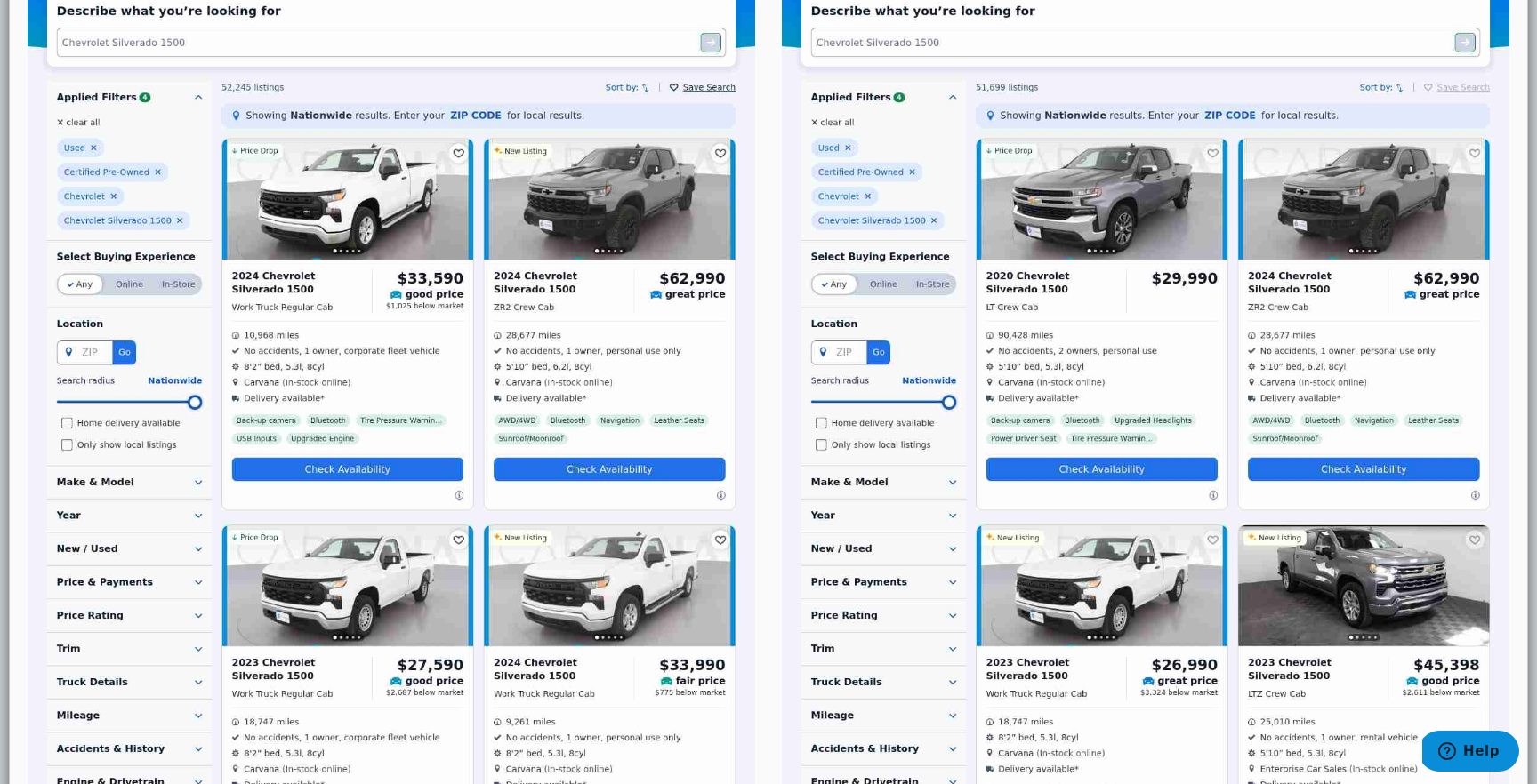
scroll to position [233, 0]
